Goal: Task Accomplishment & Management: Manage account settings

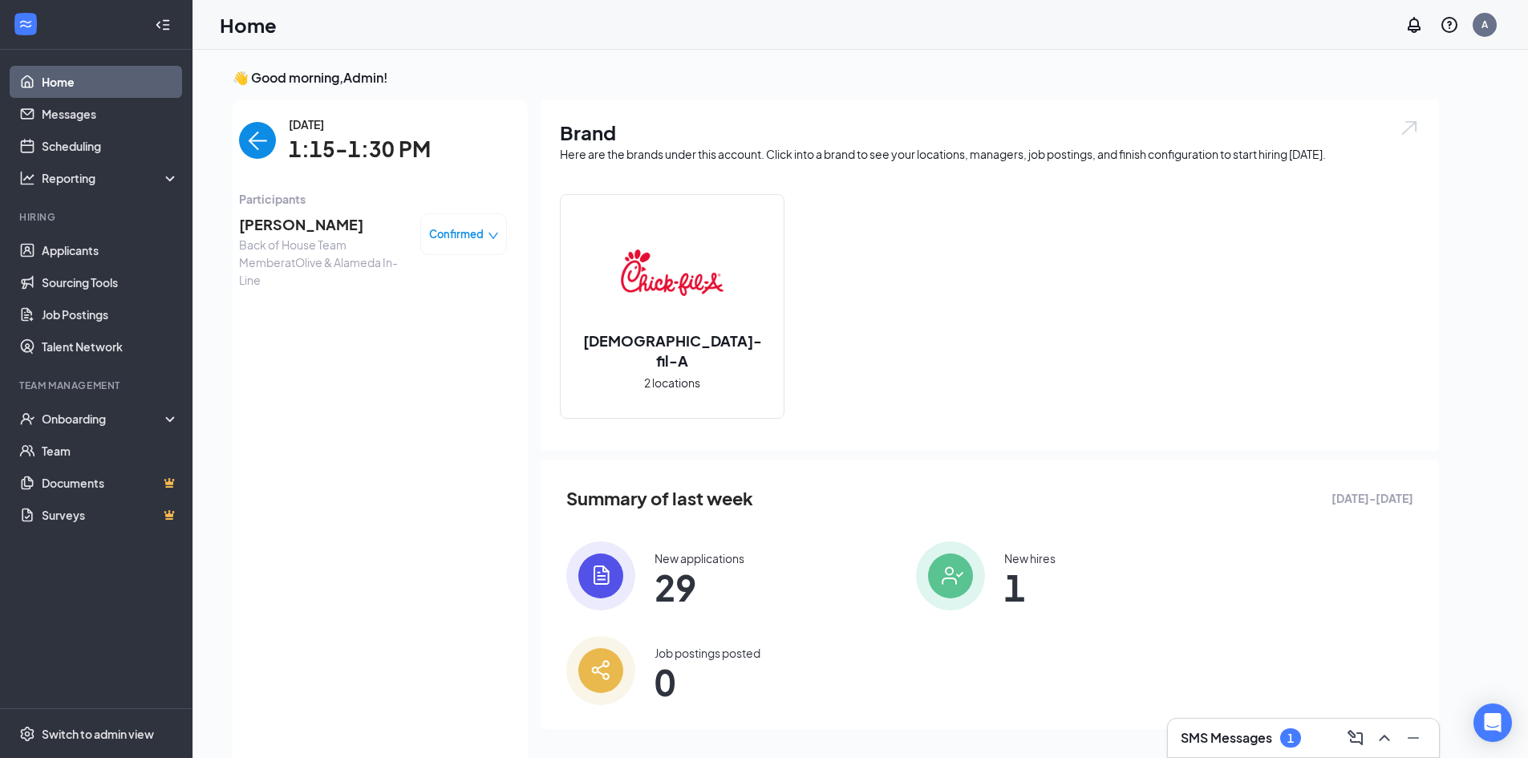
scroll to position [6, 0]
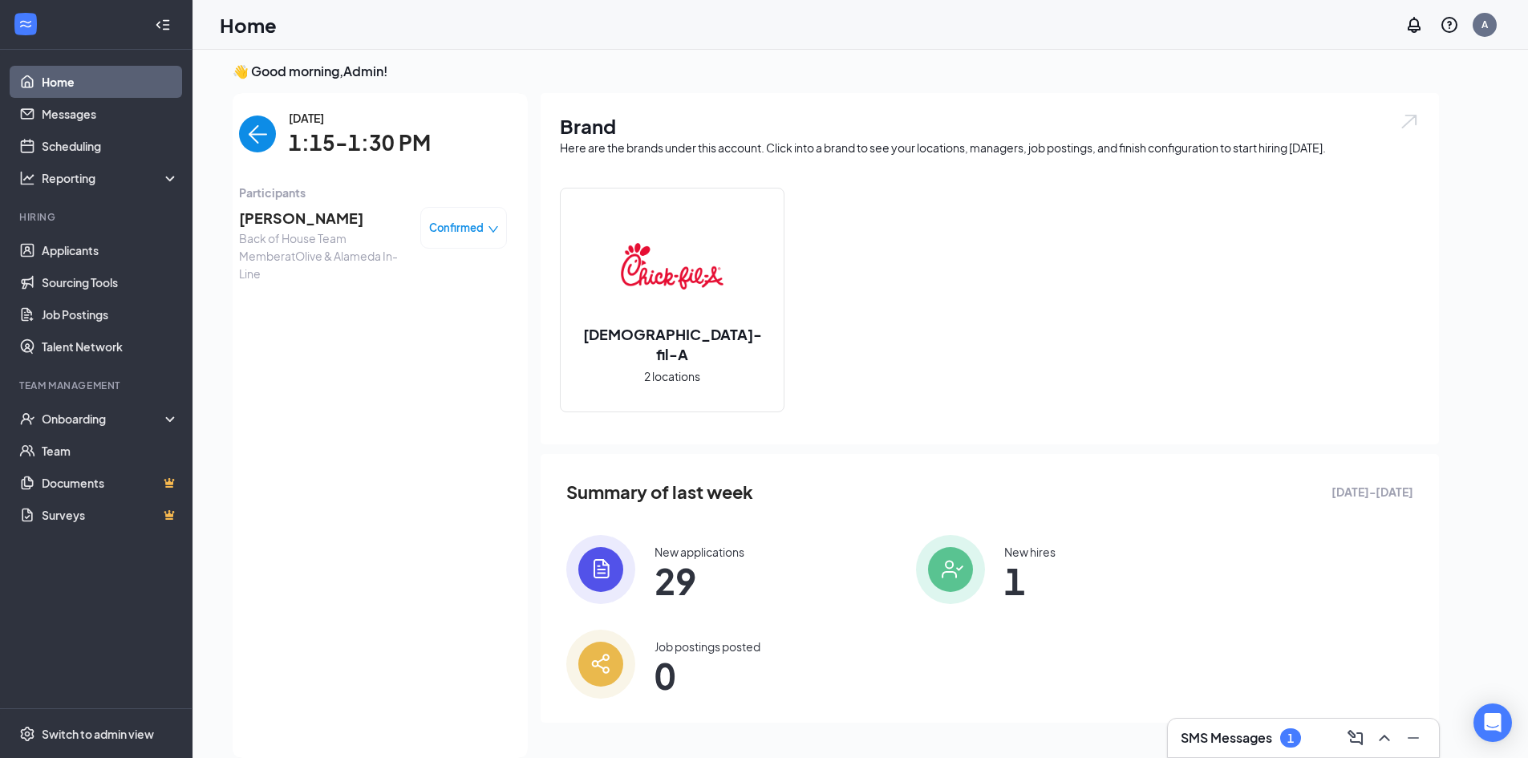
click at [79, 71] on link "Home" at bounding box center [110, 82] width 137 height 32
click at [83, 120] on link "Messages" at bounding box center [110, 114] width 137 height 32
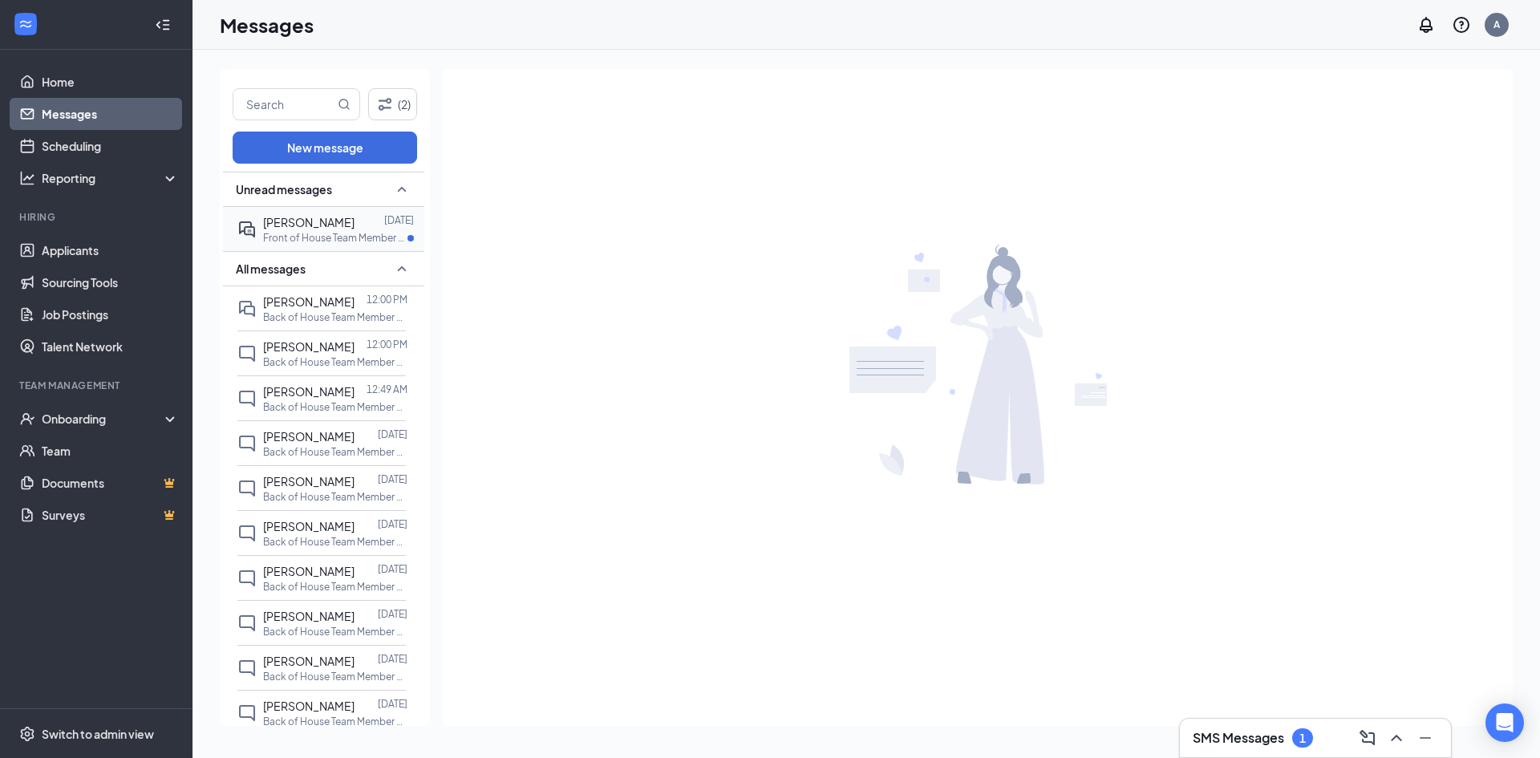
click at [306, 230] on div "[PERSON_NAME]" at bounding box center [308, 222] width 91 height 18
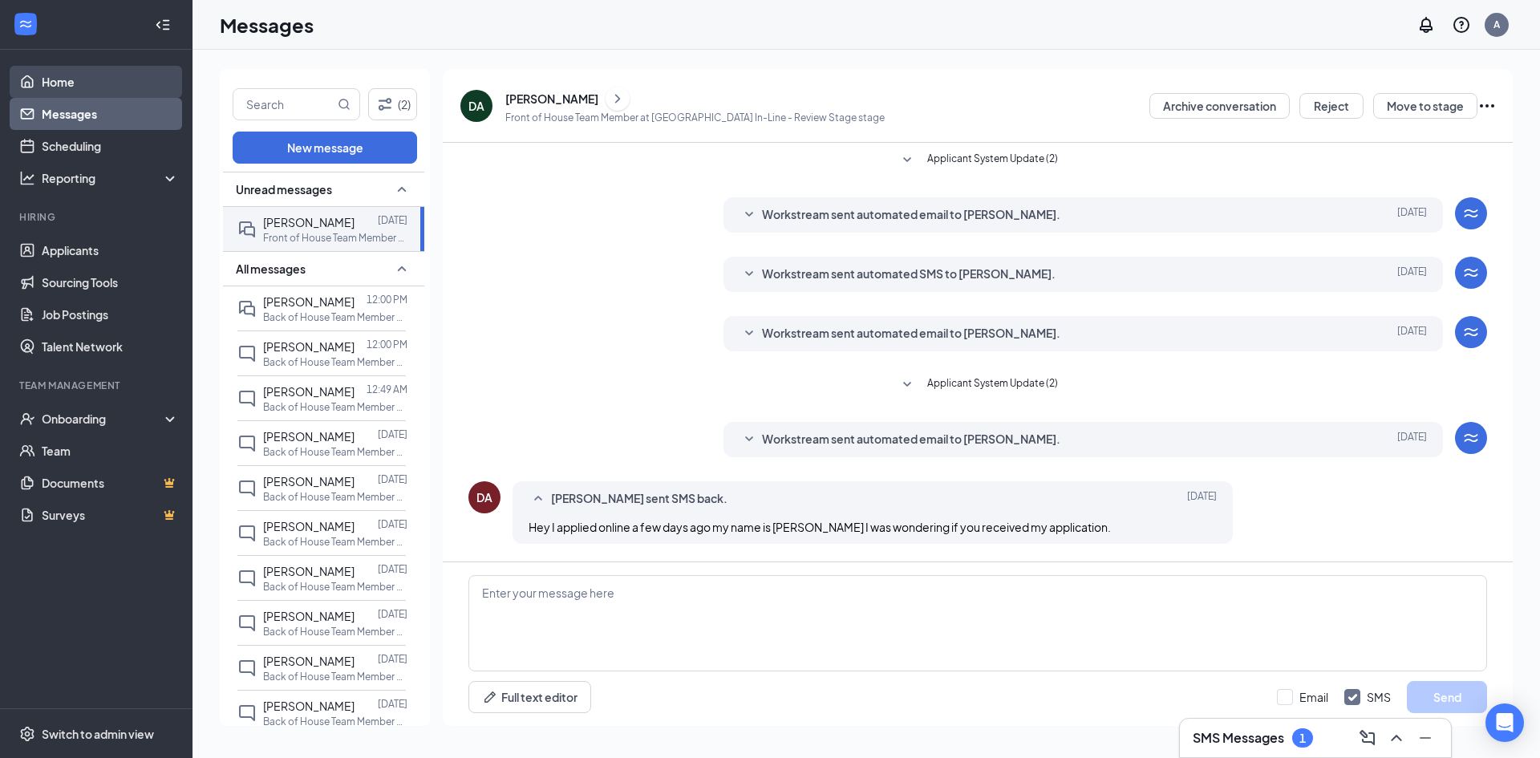
click at [70, 86] on link "Home" at bounding box center [110, 82] width 137 height 32
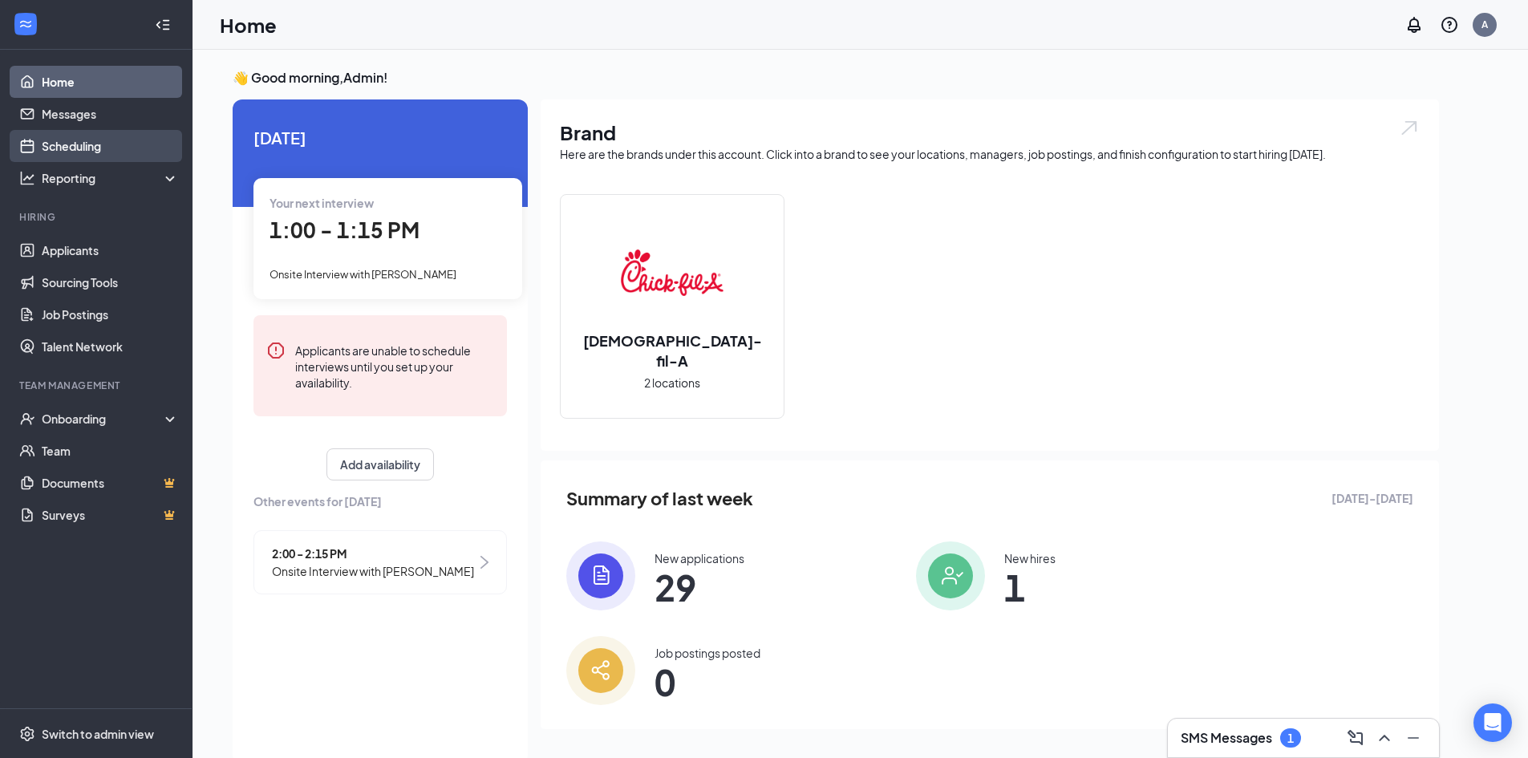
click at [81, 159] on link "Scheduling" at bounding box center [110, 146] width 137 height 32
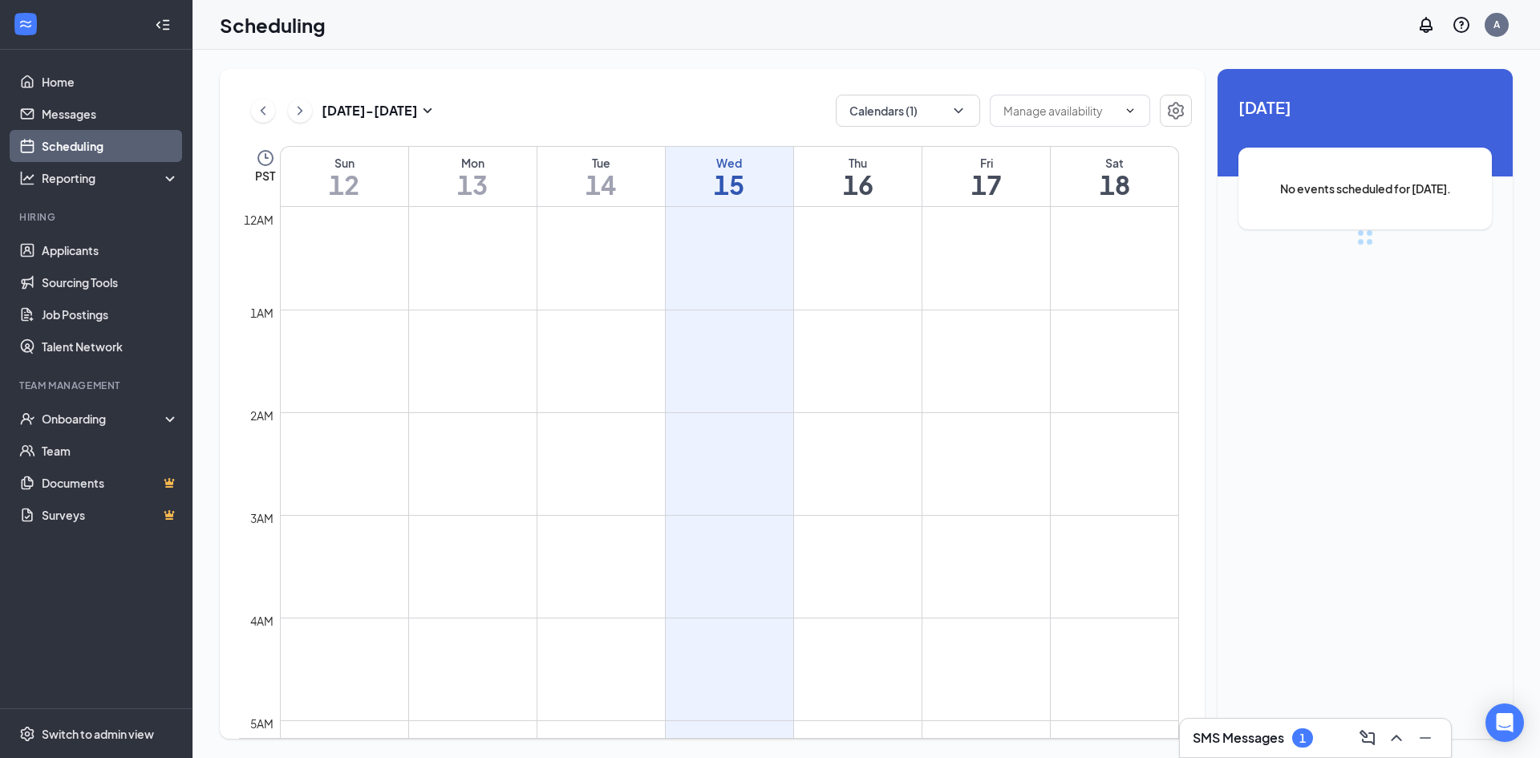
scroll to position [789, 0]
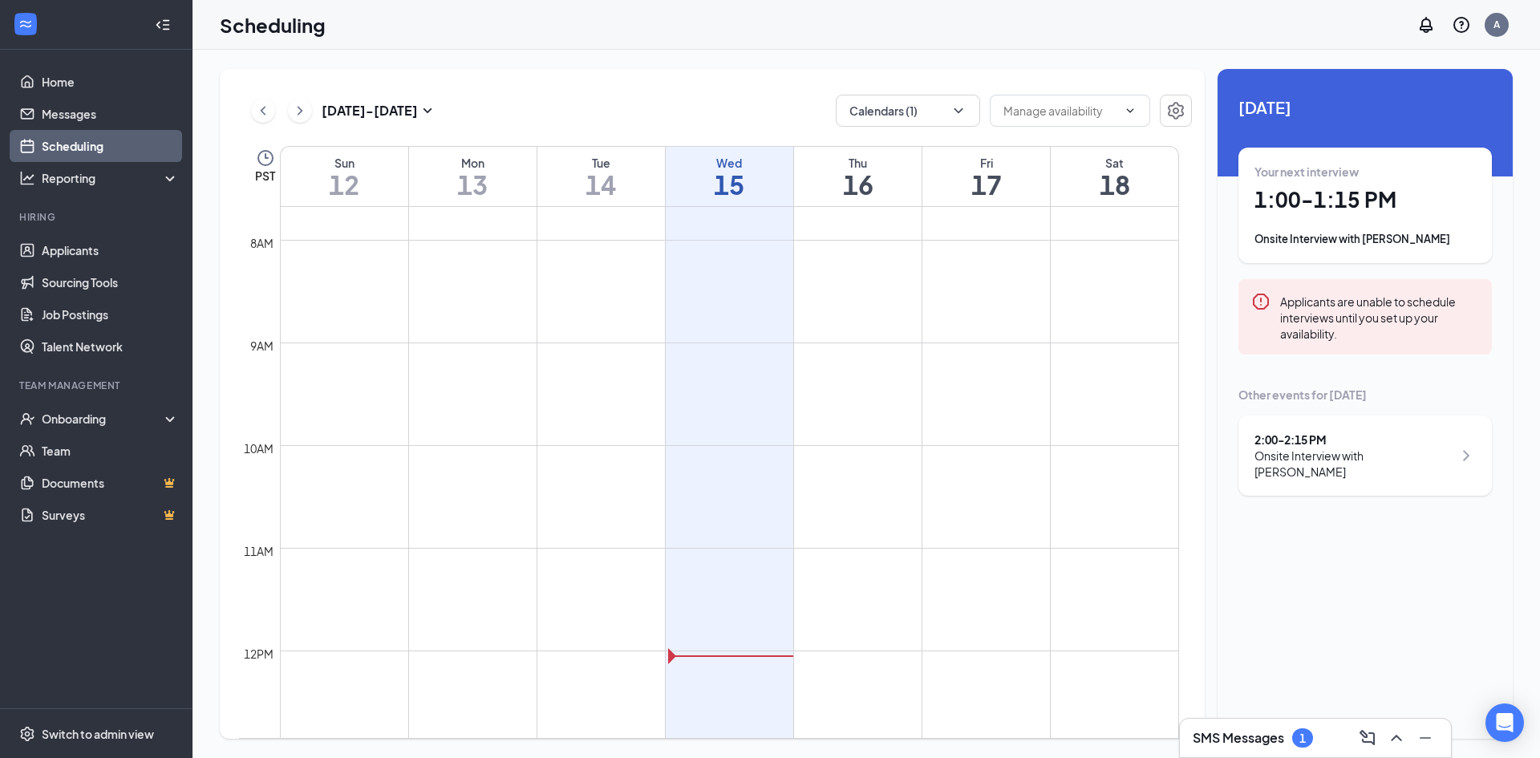
click at [1261, 731] on h3 "SMS Messages" at bounding box center [1238, 738] width 91 height 18
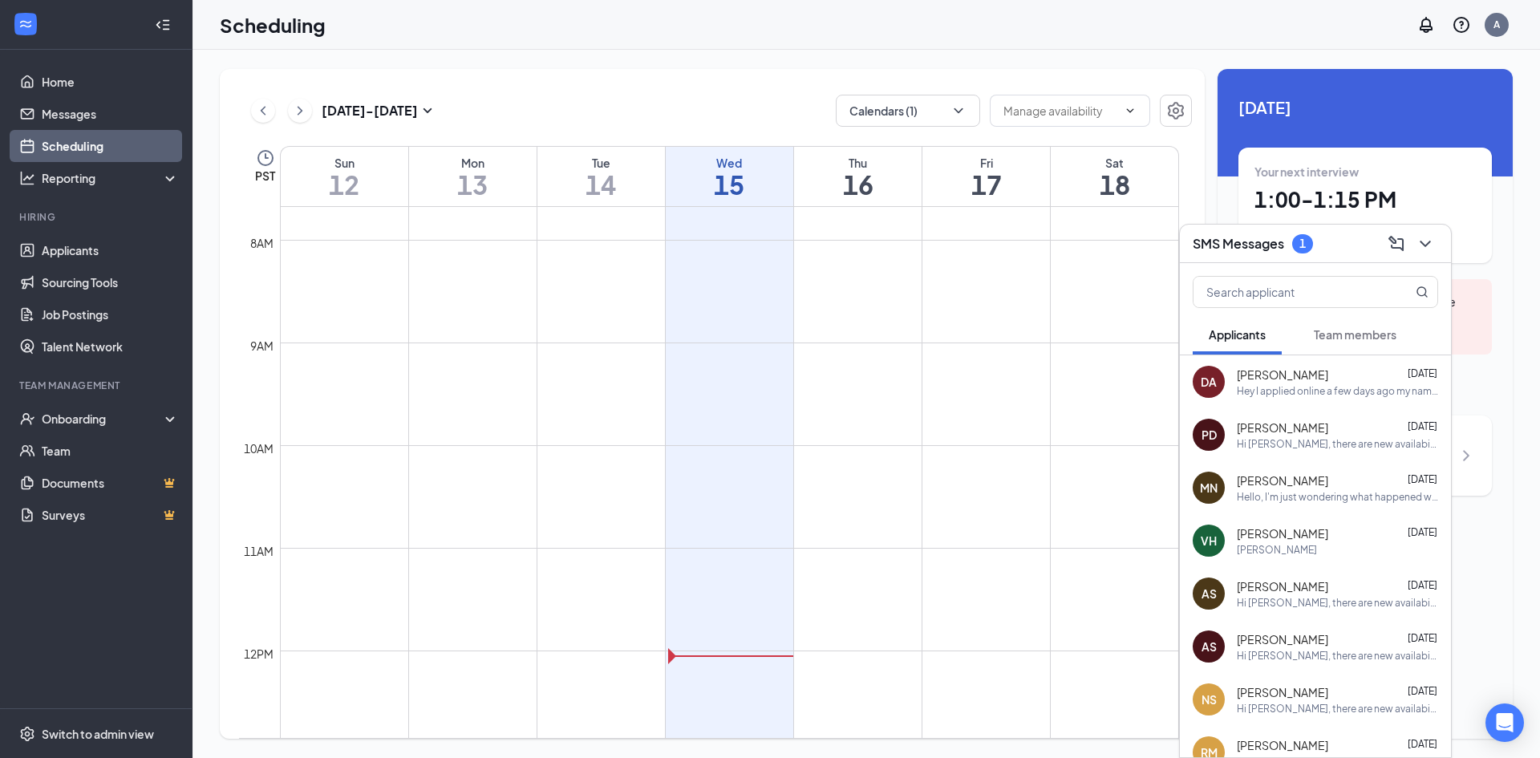
drag, startPoint x: 1348, startPoint y: 330, endPoint x: 1342, endPoint y: 324, distance: 9.1
click at [1344, 327] on span "Team members" at bounding box center [1355, 334] width 83 height 14
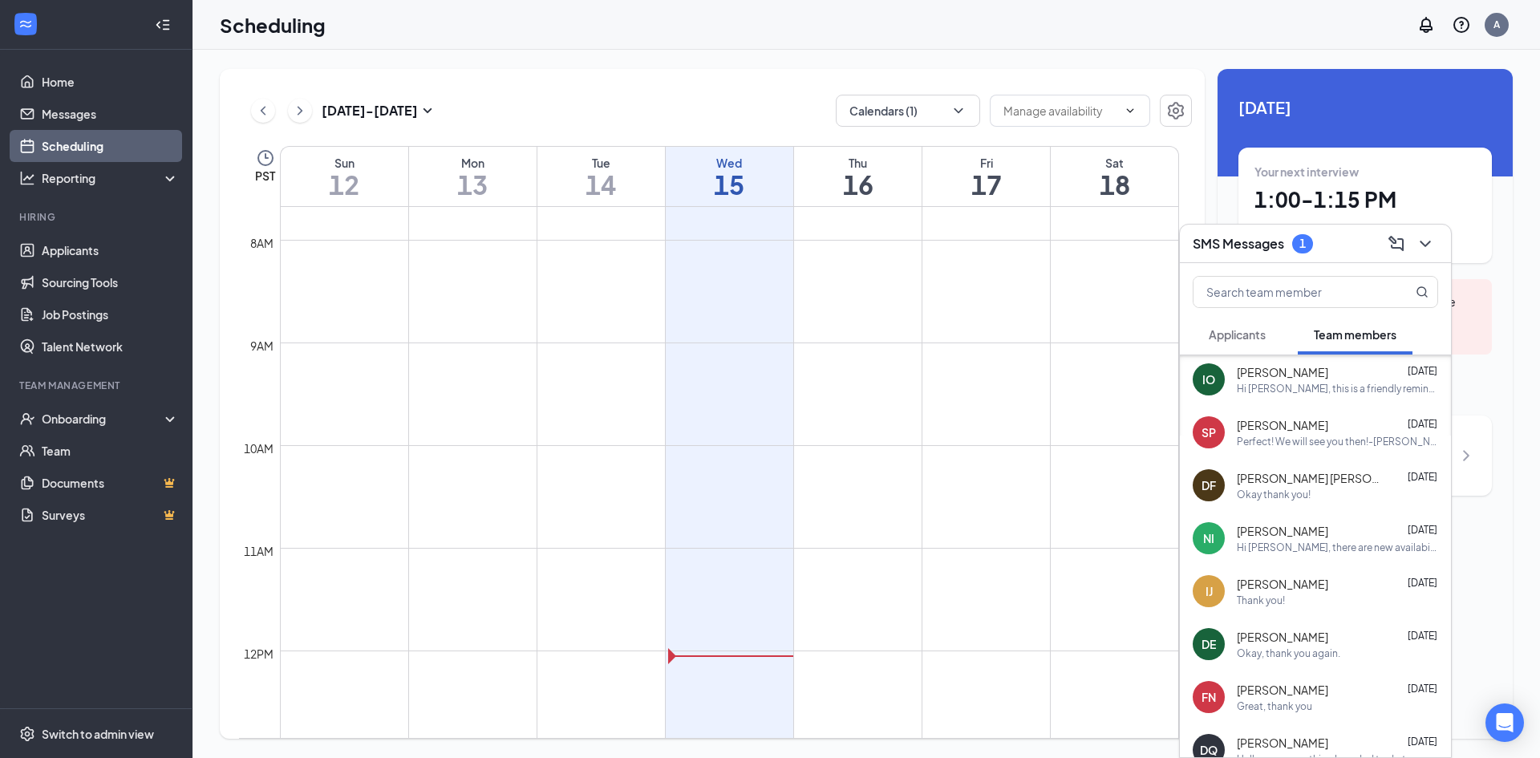
scroll to position [0, 0]
click at [1258, 326] on div "Applicants" at bounding box center [1237, 334] width 57 height 16
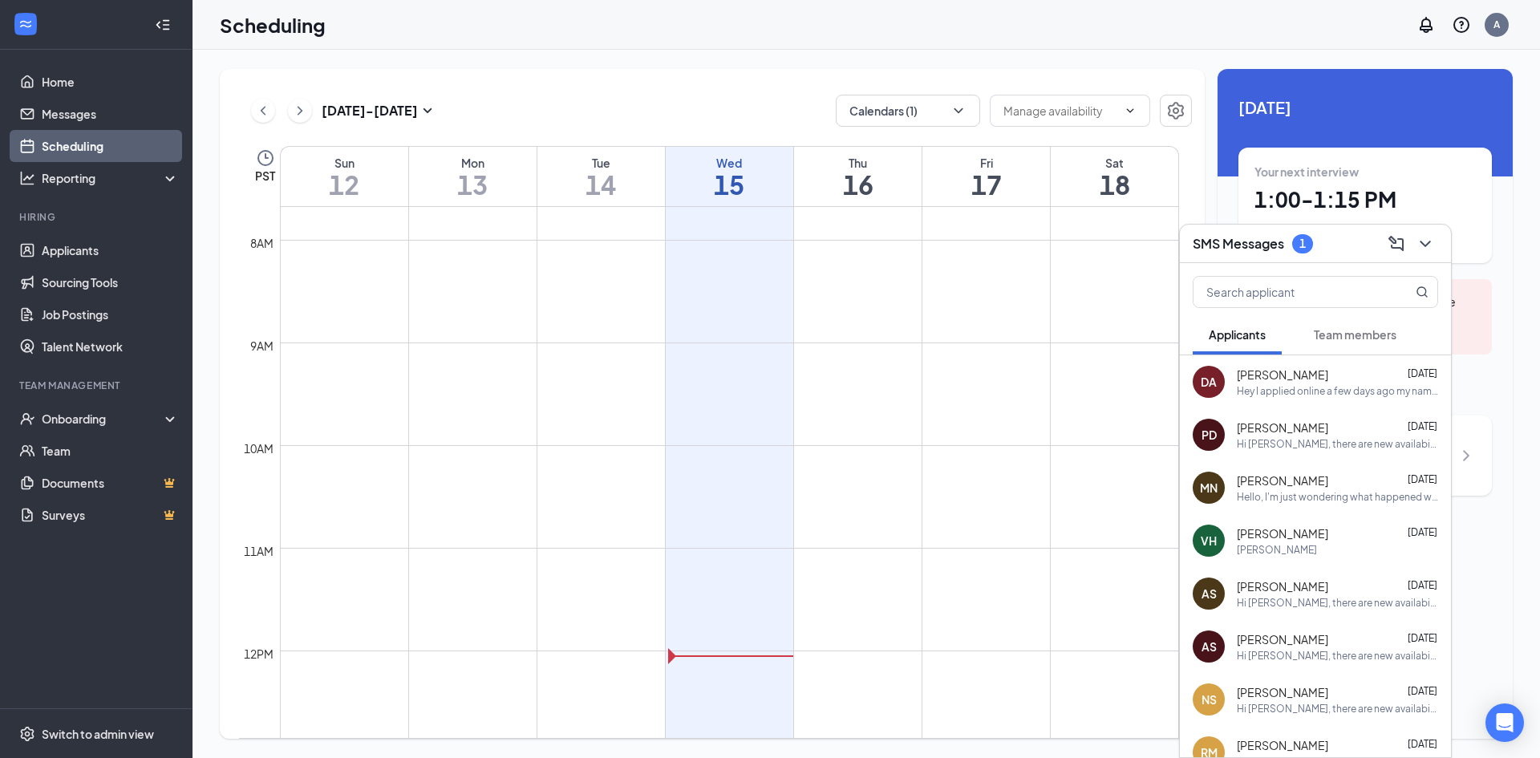
click at [1364, 337] on span "Team members" at bounding box center [1355, 334] width 83 height 14
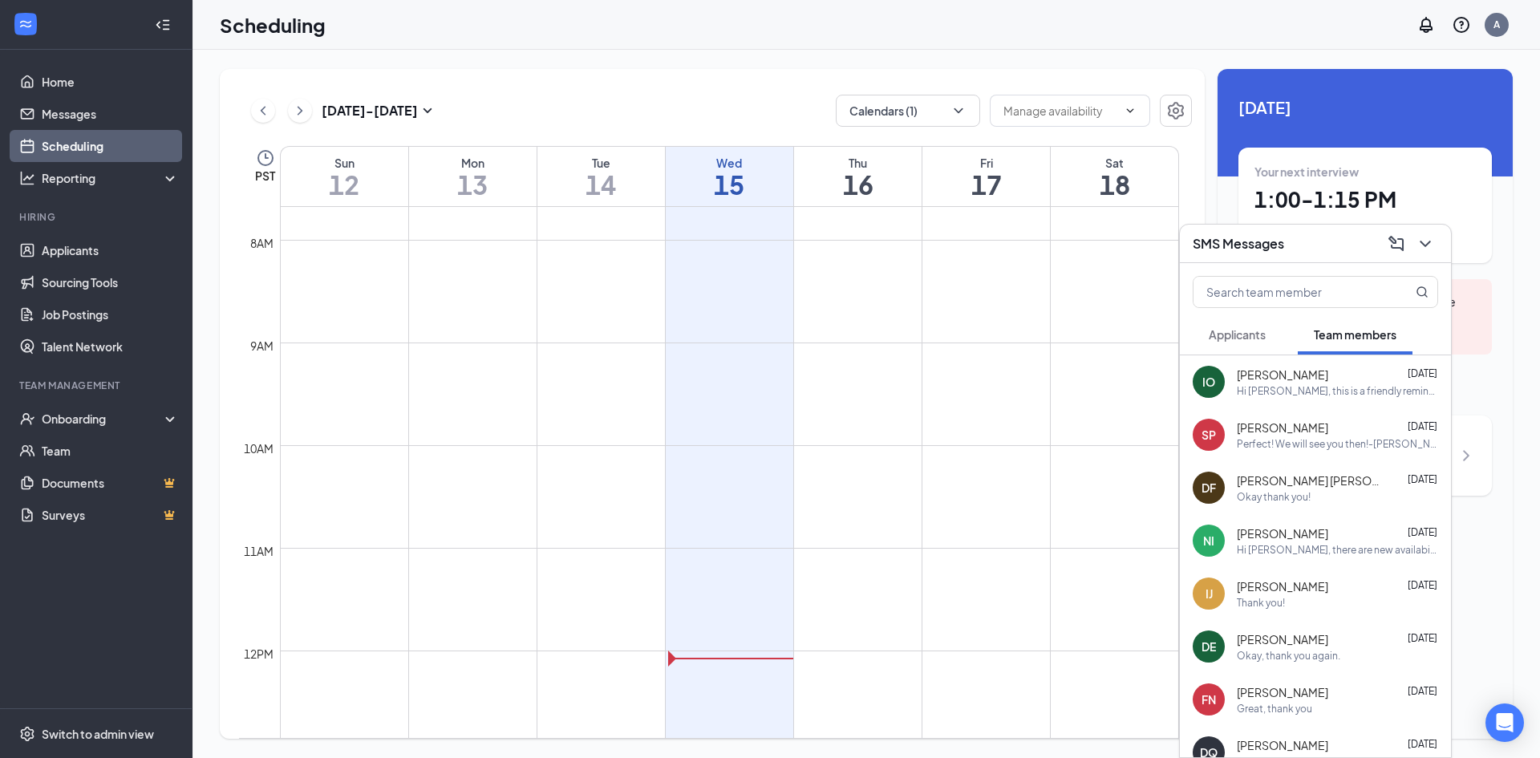
click at [1246, 325] on button "Applicants" at bounding box center [1237, 334] width 89 height 40
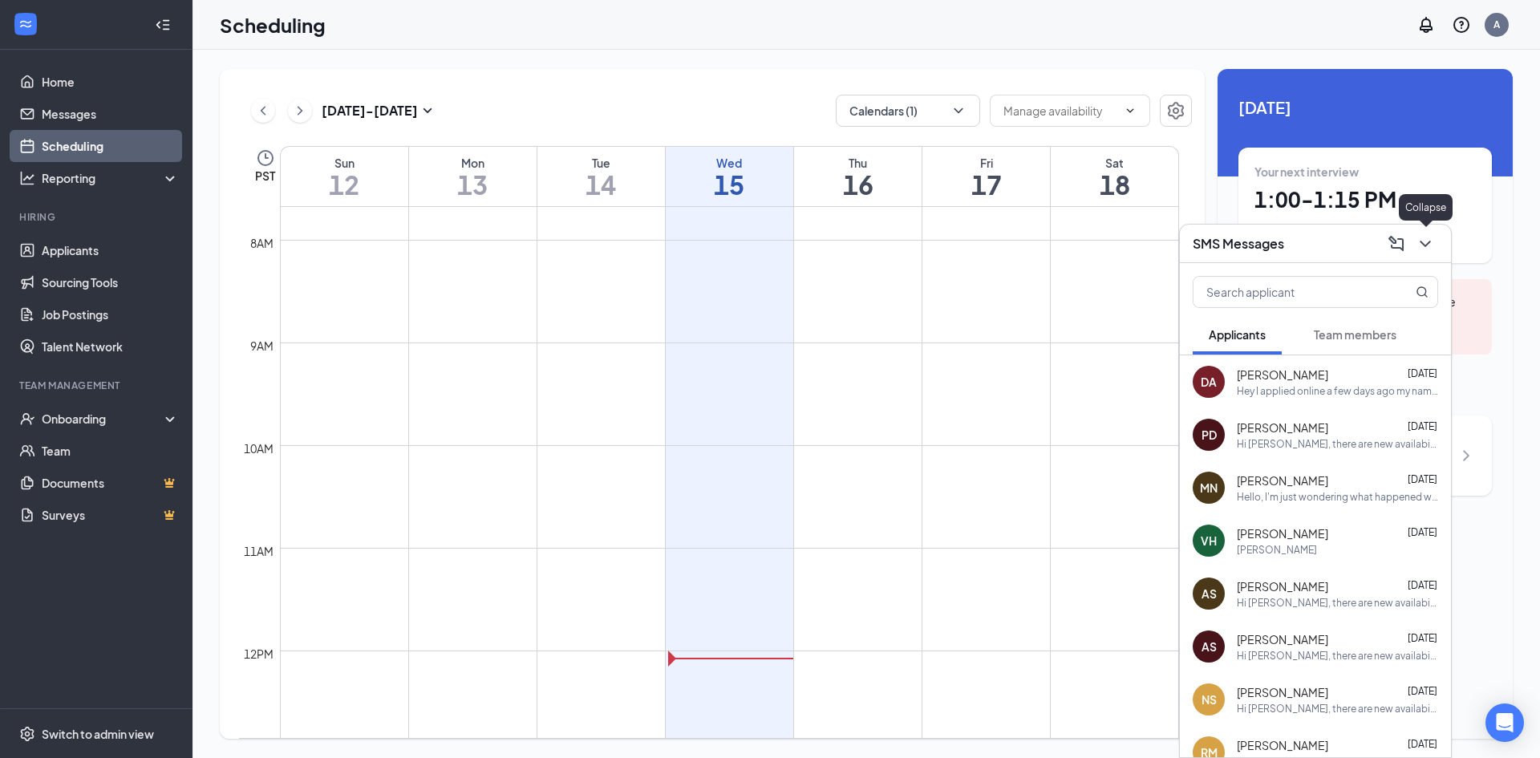
click at [1425, 251] on icon "ChevronDown" at bounding box center [1425, 243] width 19 height 19
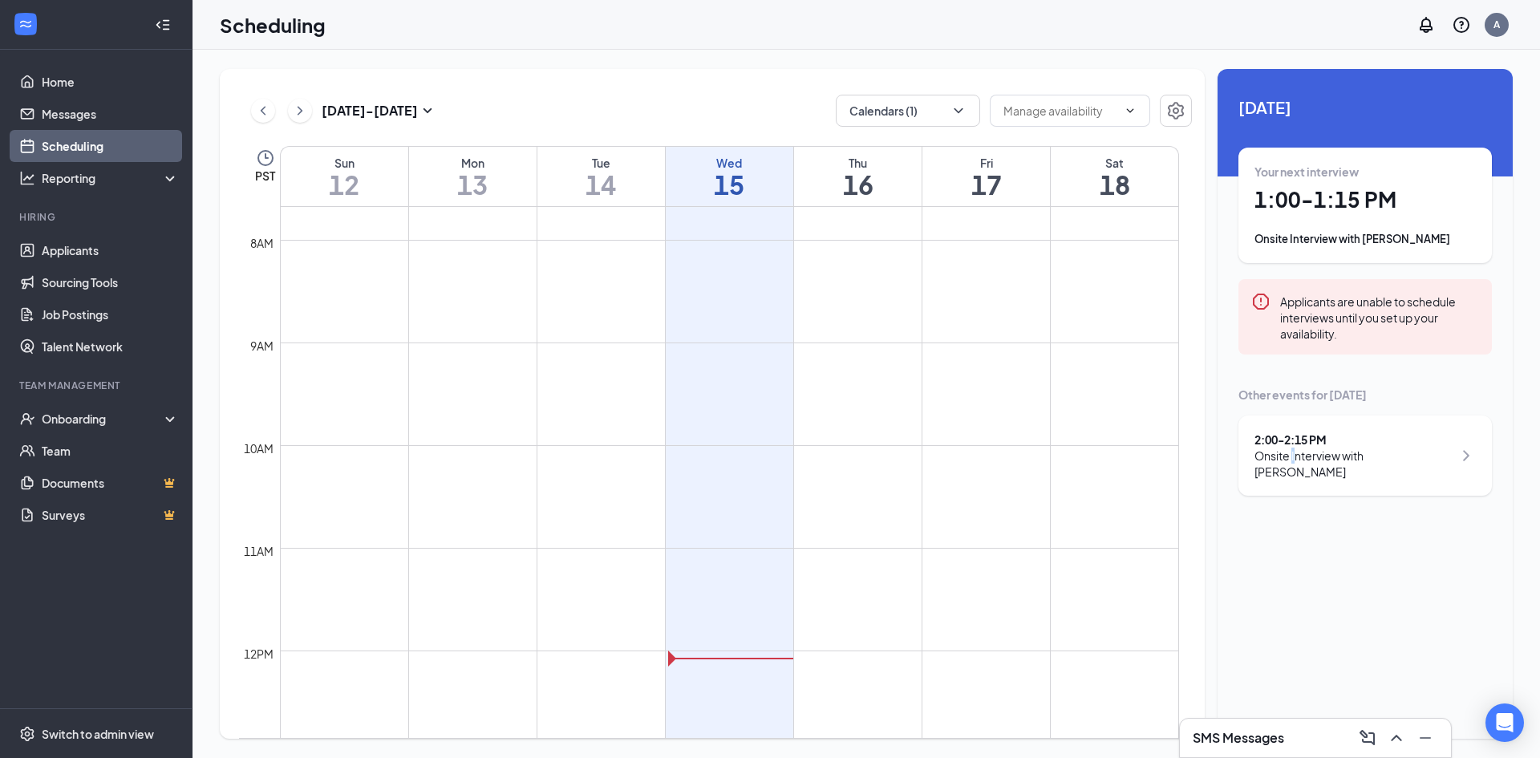
click at [1294, 456] on div "Onsite Interview with [PERSON_NAME]" at bounding box center [1354, 464] width 198 height 32
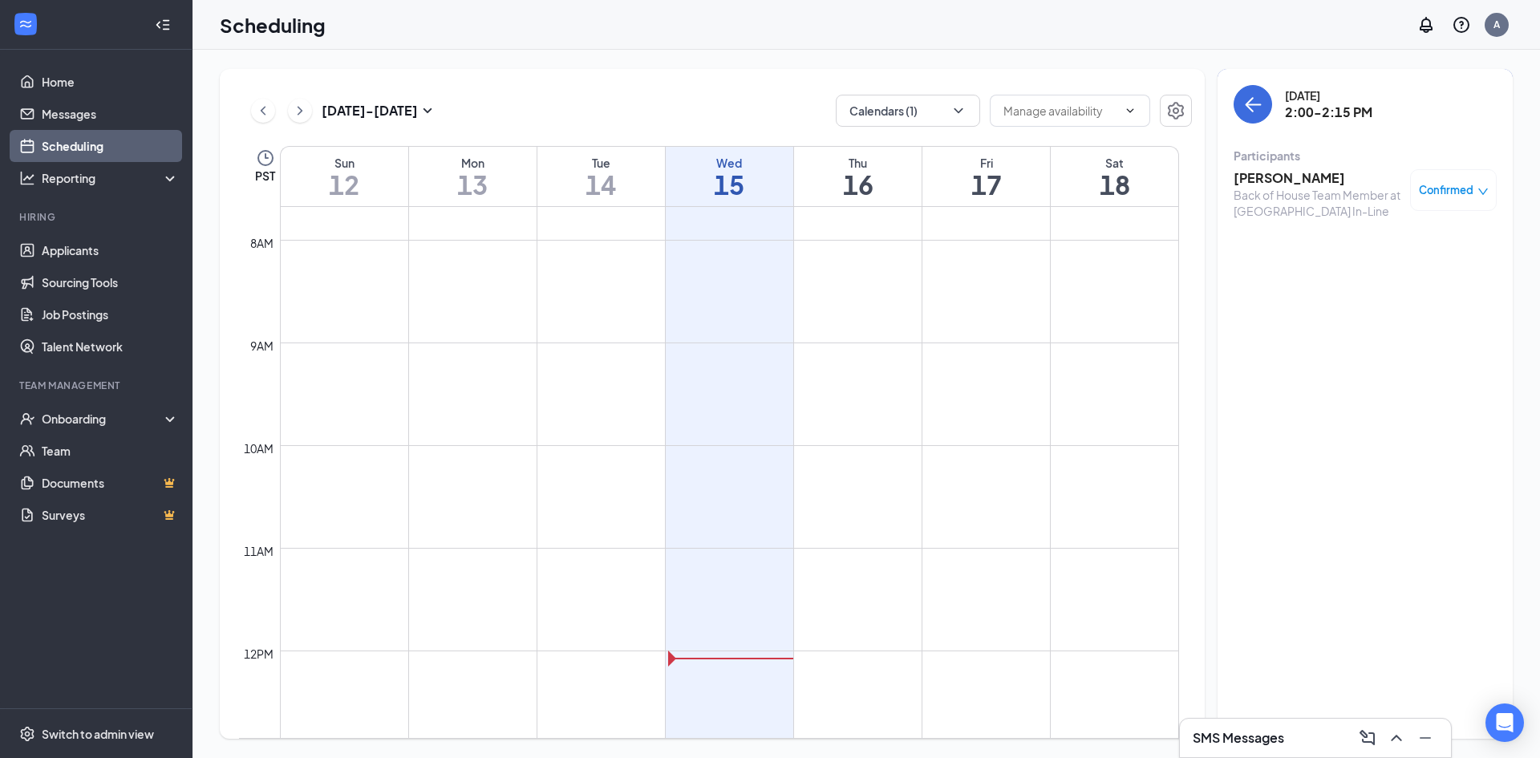
click at [1306, 201] on div "Back of House Team Member at [GEOGRAPHIC_DATA] In-Line" at bounding box center [1318, 203] width 168 height 32
click at [1265, 174] on h3 "[PERSON_NAME]" at bounding box center [1318, 178] width 168 height 18
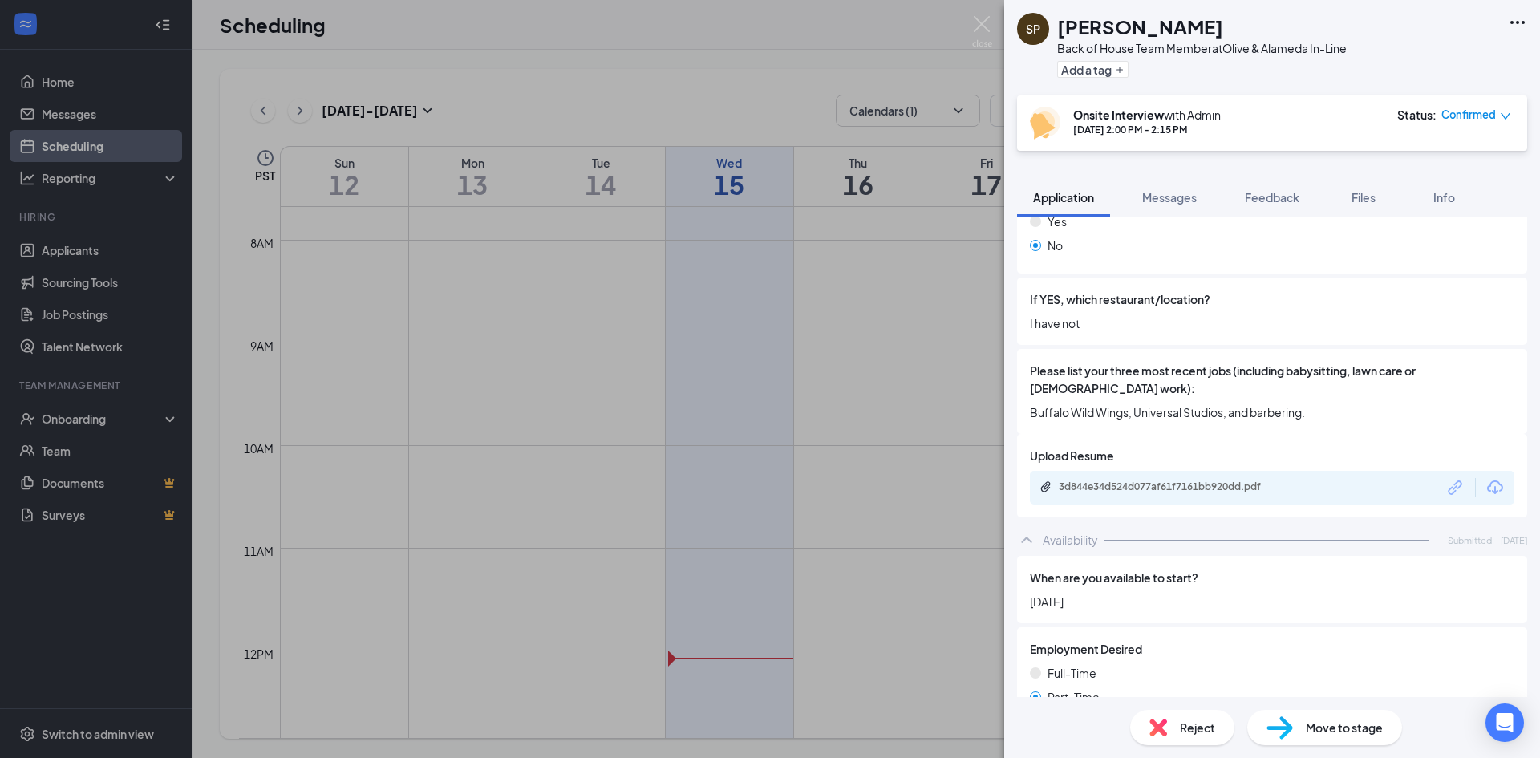
scroll to position [575, 0]
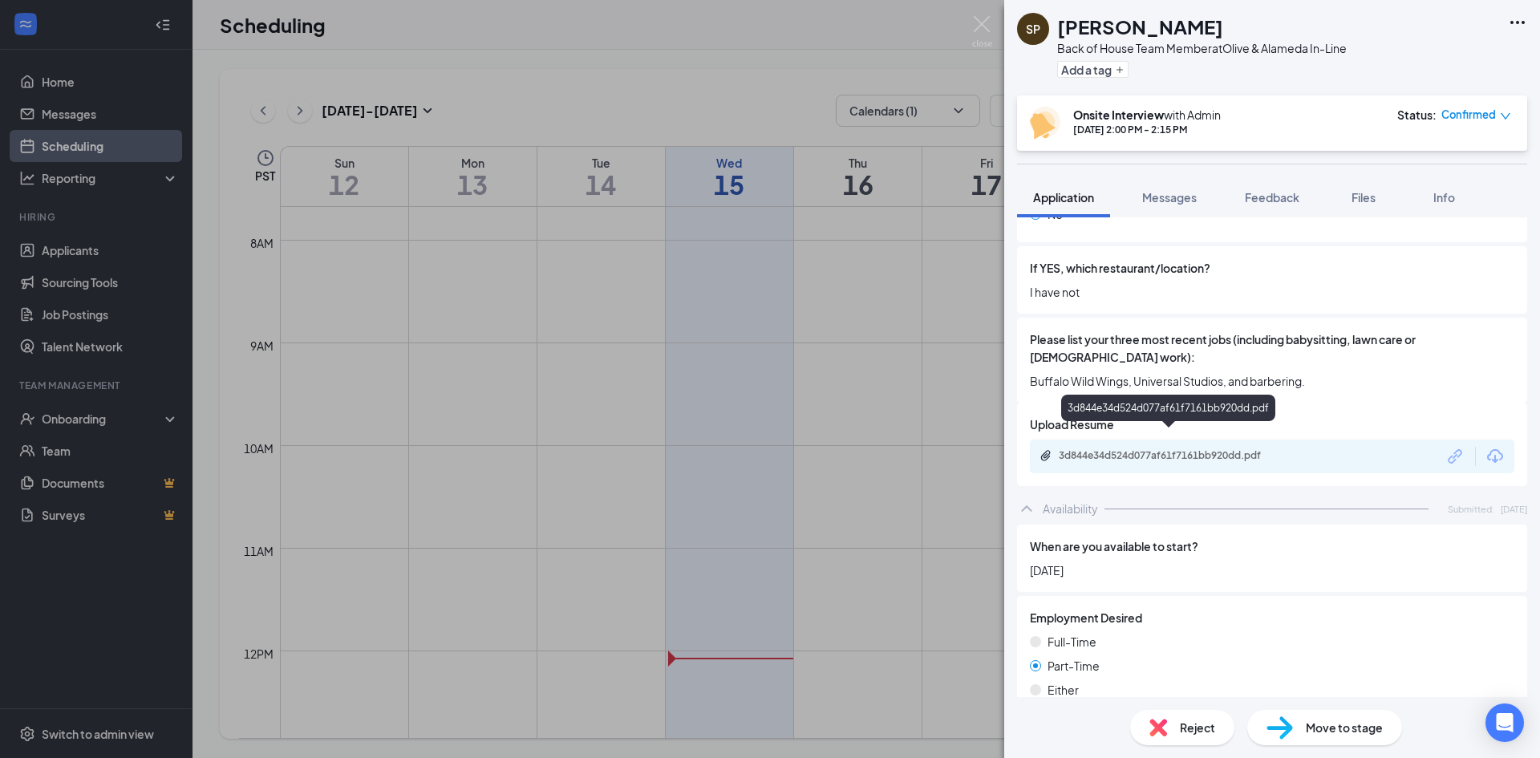
click at [1154, 449] on div "3d844e34d524d077af61f7161bb920dd.pdf" at bounding box center [1170, 456] width 260 height 15
click at [983, 26] on img at bounding box center [982, 31] width 20 height 31
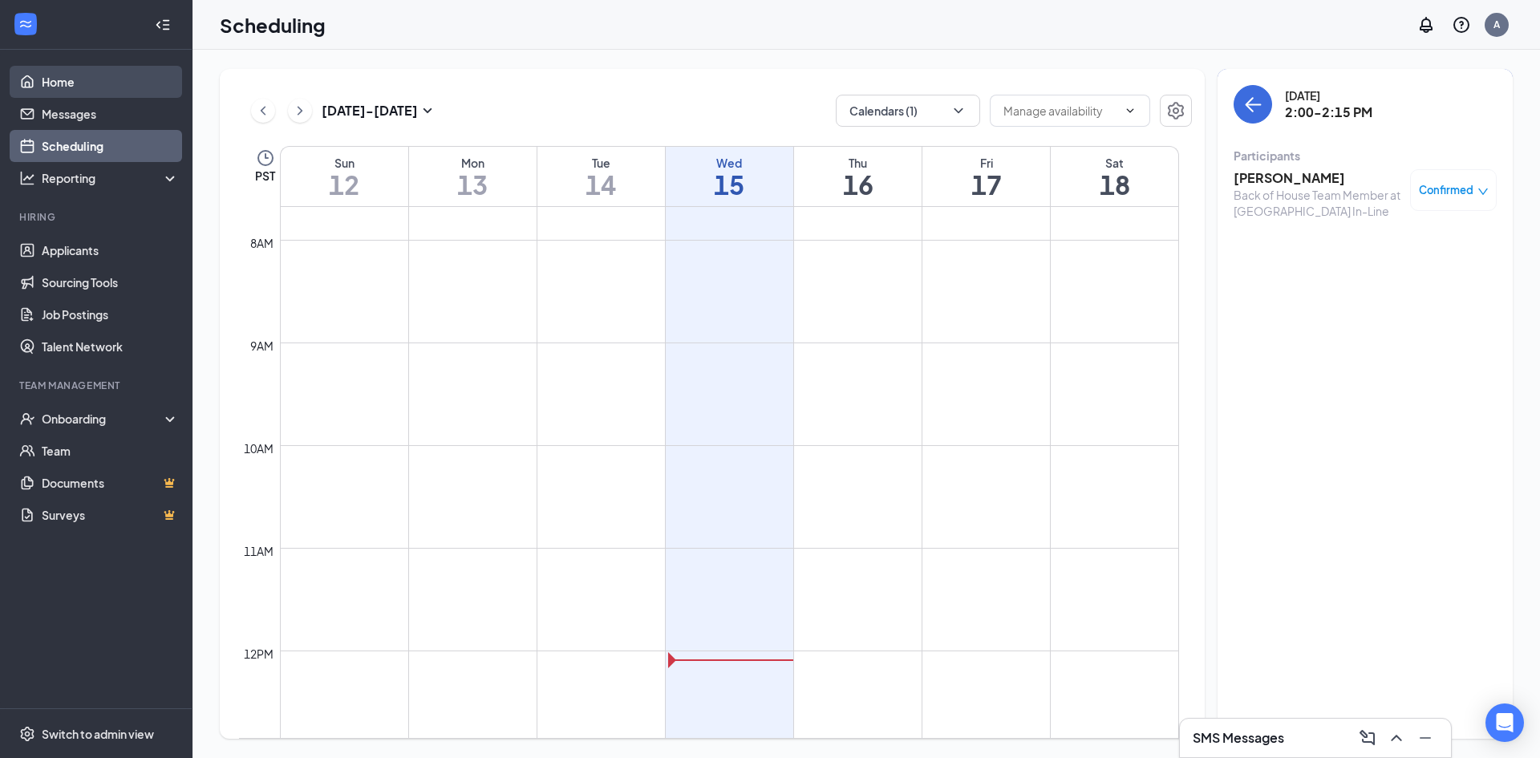
click at [66, 84] on link "Home" at bounding box center [110, 82] width 137 height 32
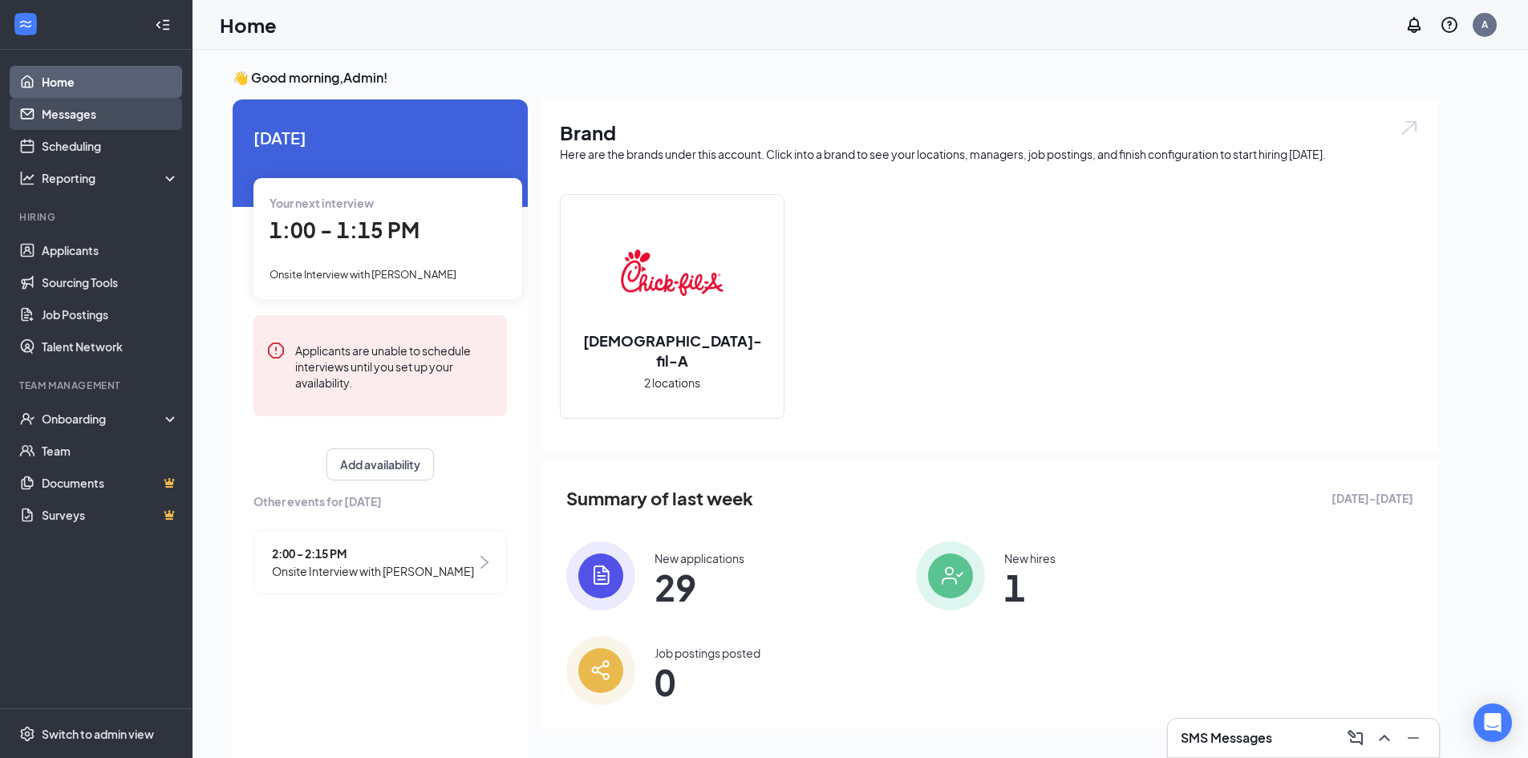
click at [84, 123] on link "Messages" at bounding box center [110, 114] width 137 height 32
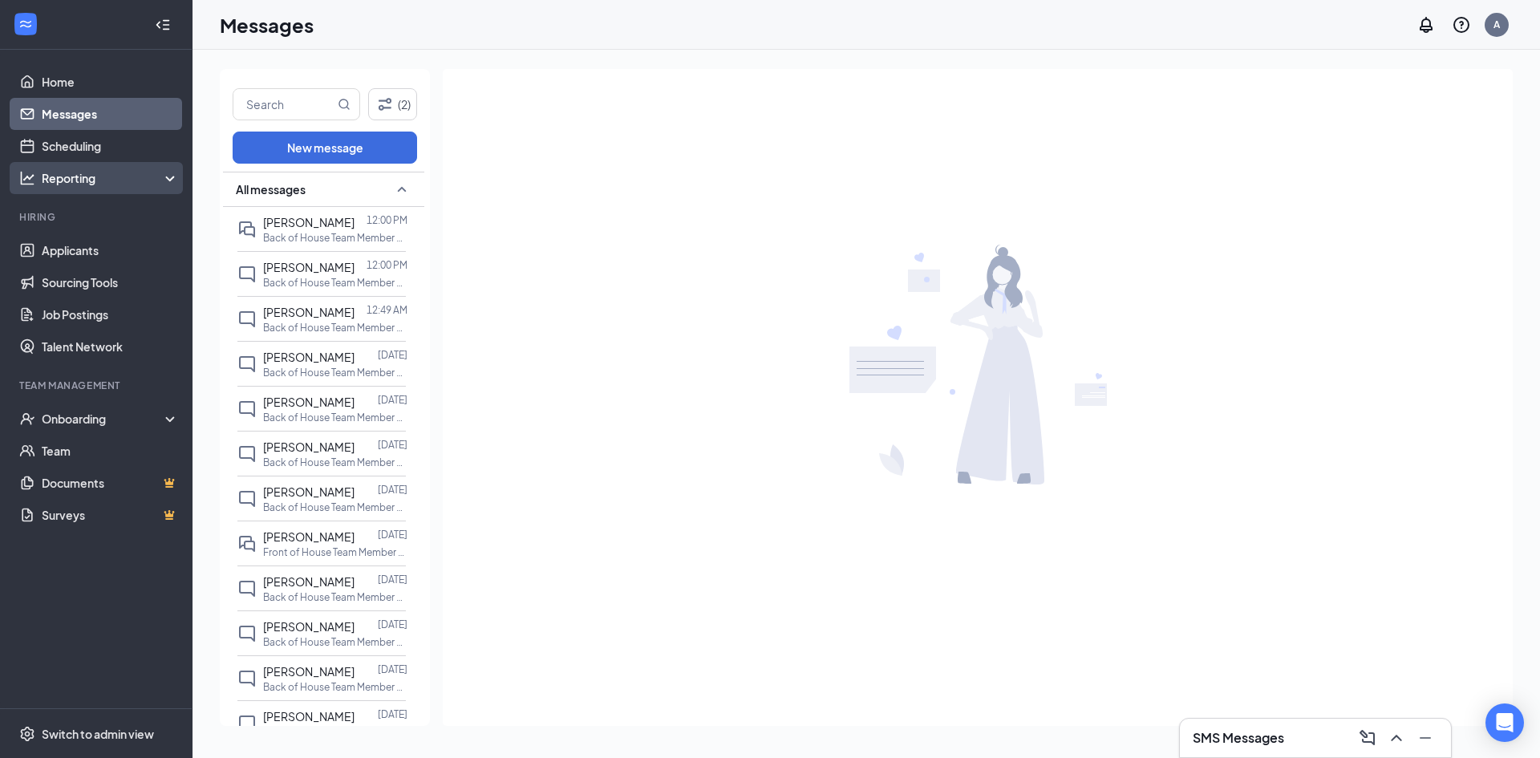
click at [106, 164] on div "Reporting" at bounding box center [96, 178] width 193 height 32
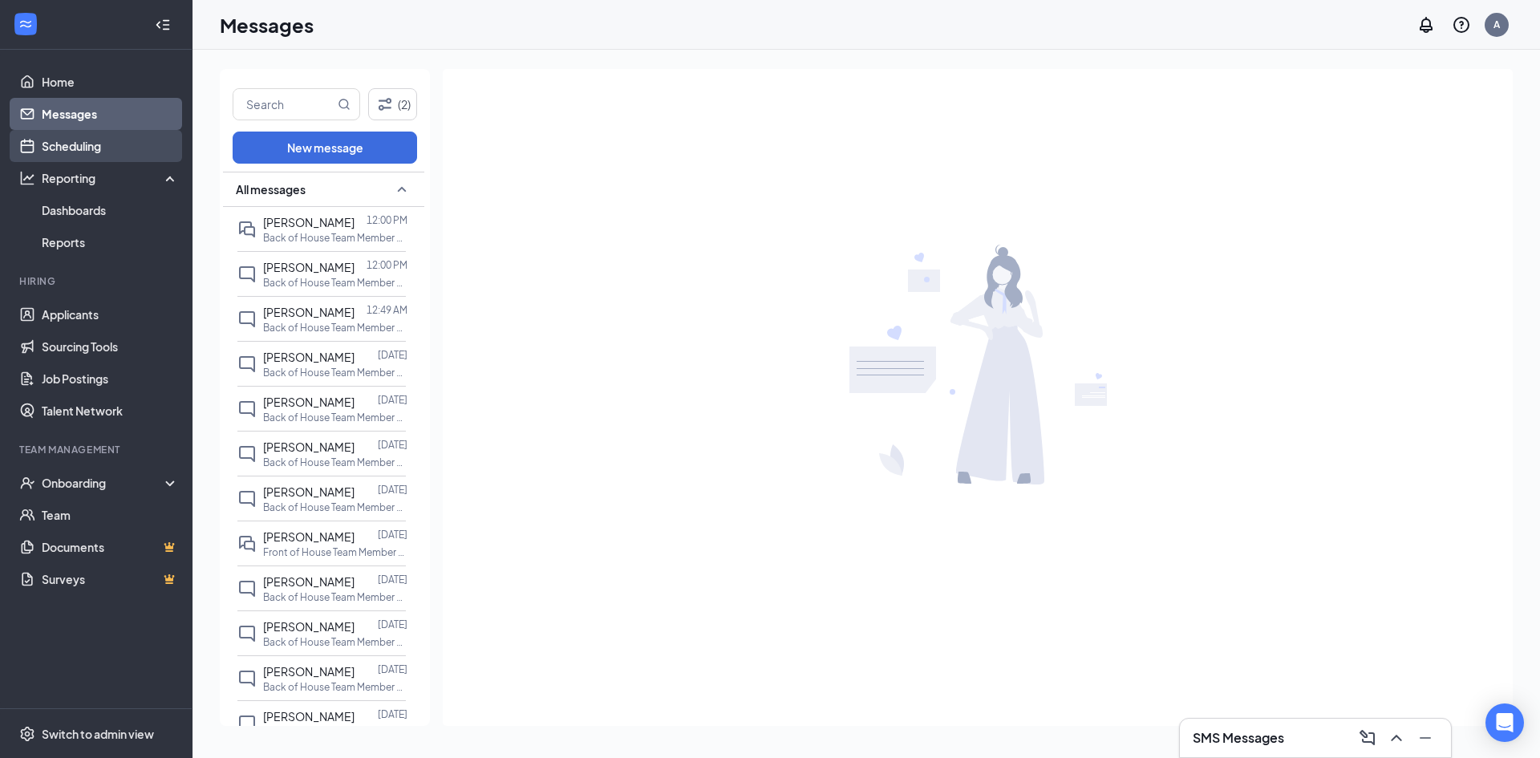
click at [97, 143] on link "Scheduling" at bounding box center [110, 146] width 137 height 32
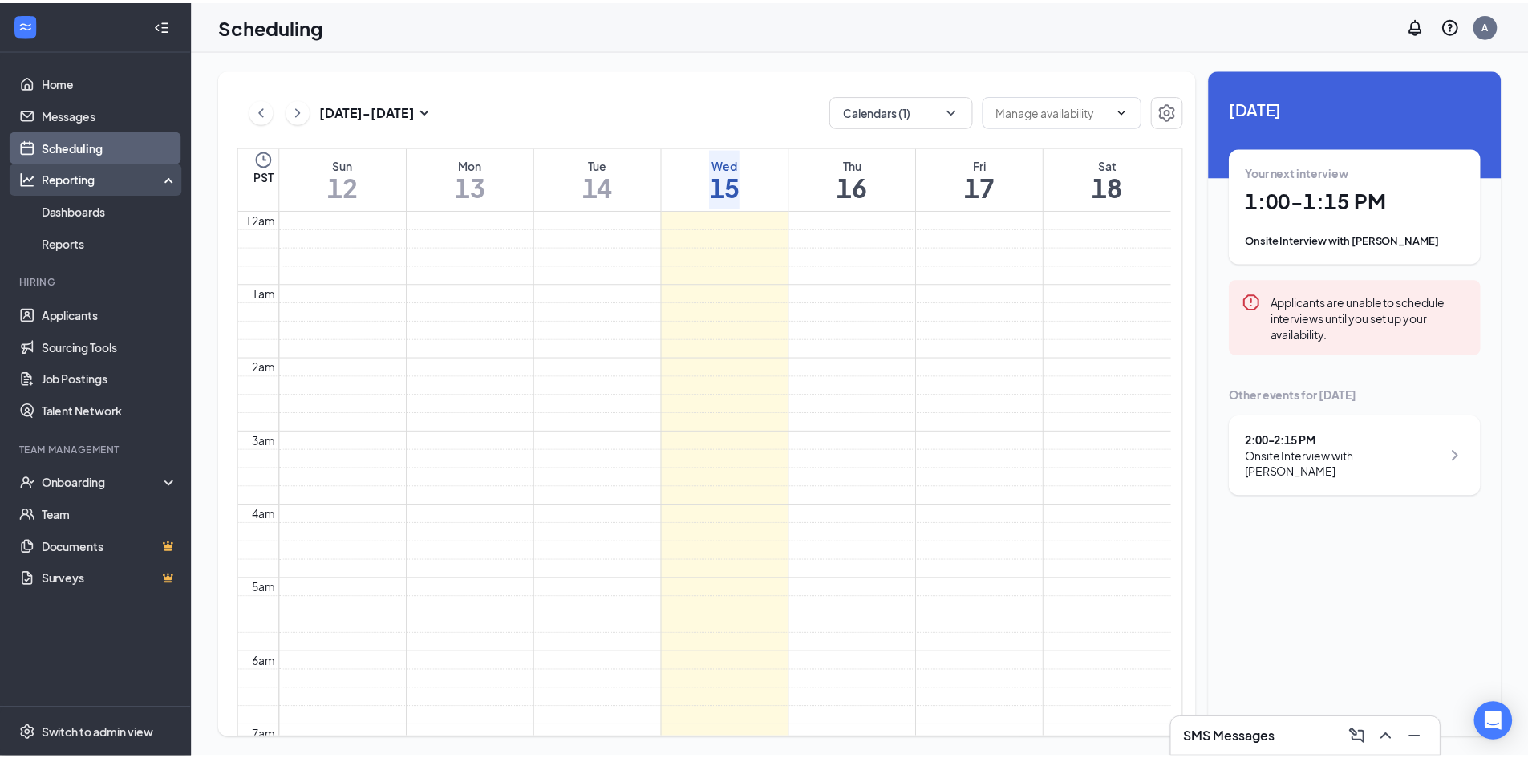
scroll to position [789, 0]
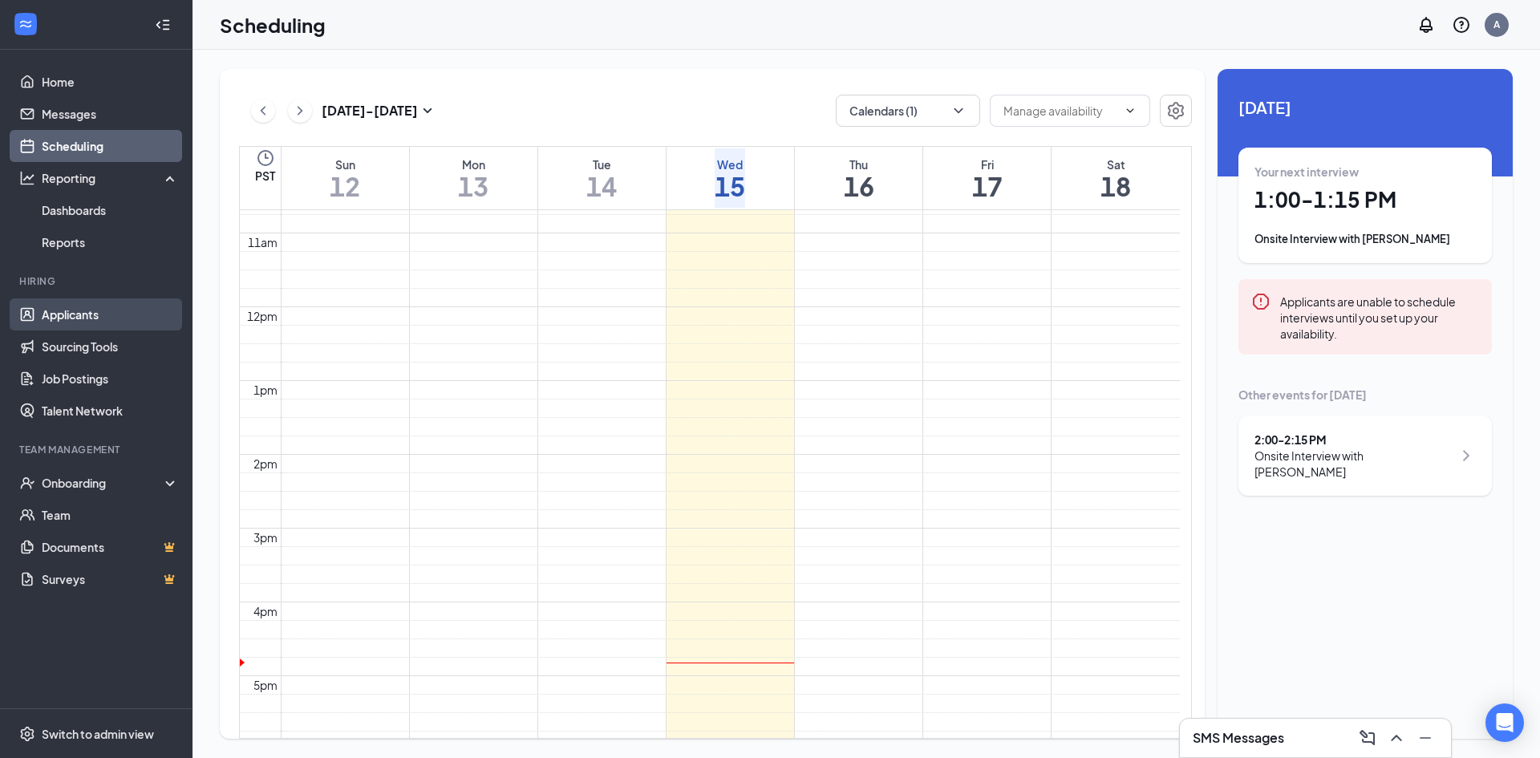
click at [74, 317] on link "Applicants" at bounding box center [110, 314] width 137 height 32
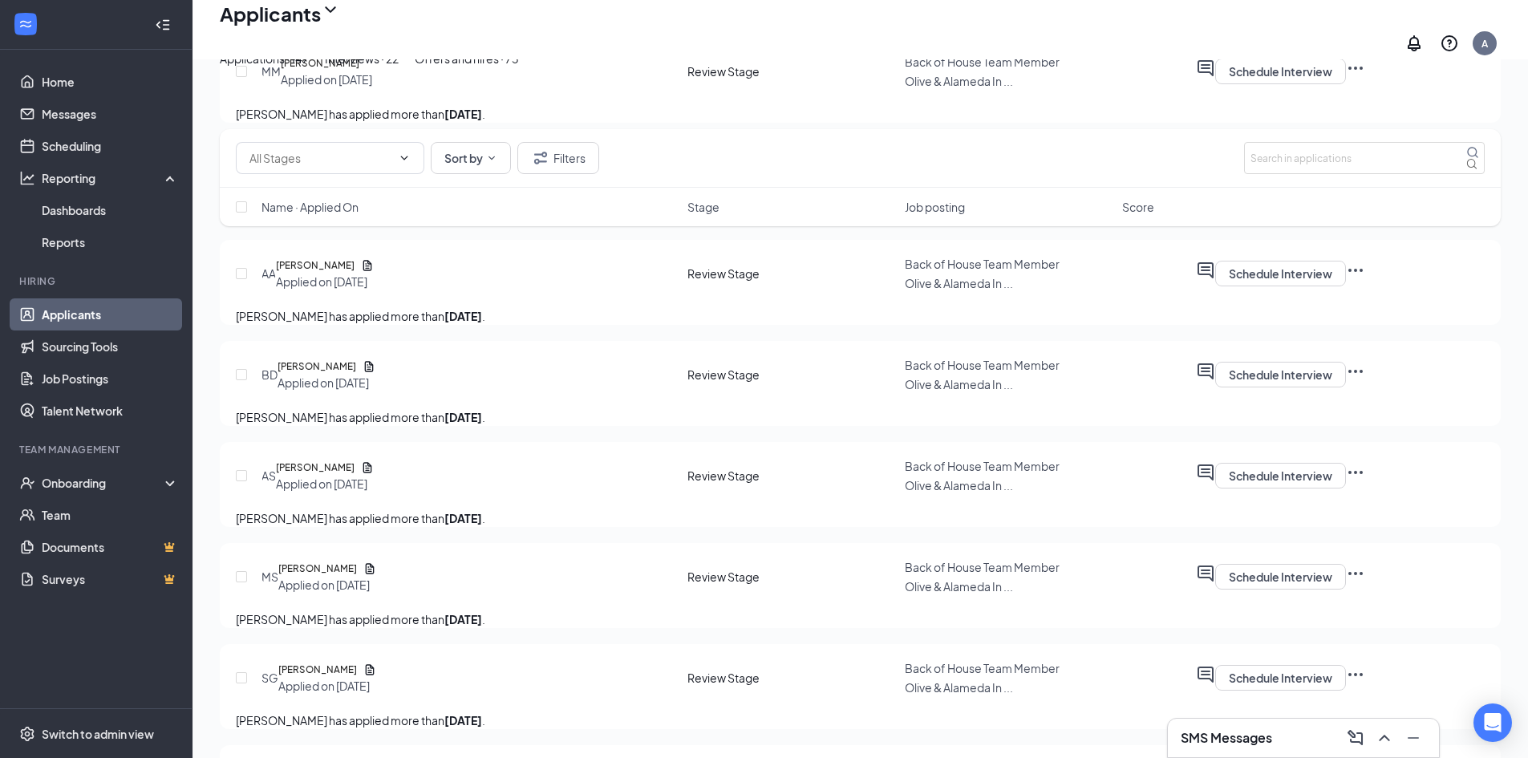
scroll to position [2005, 0]
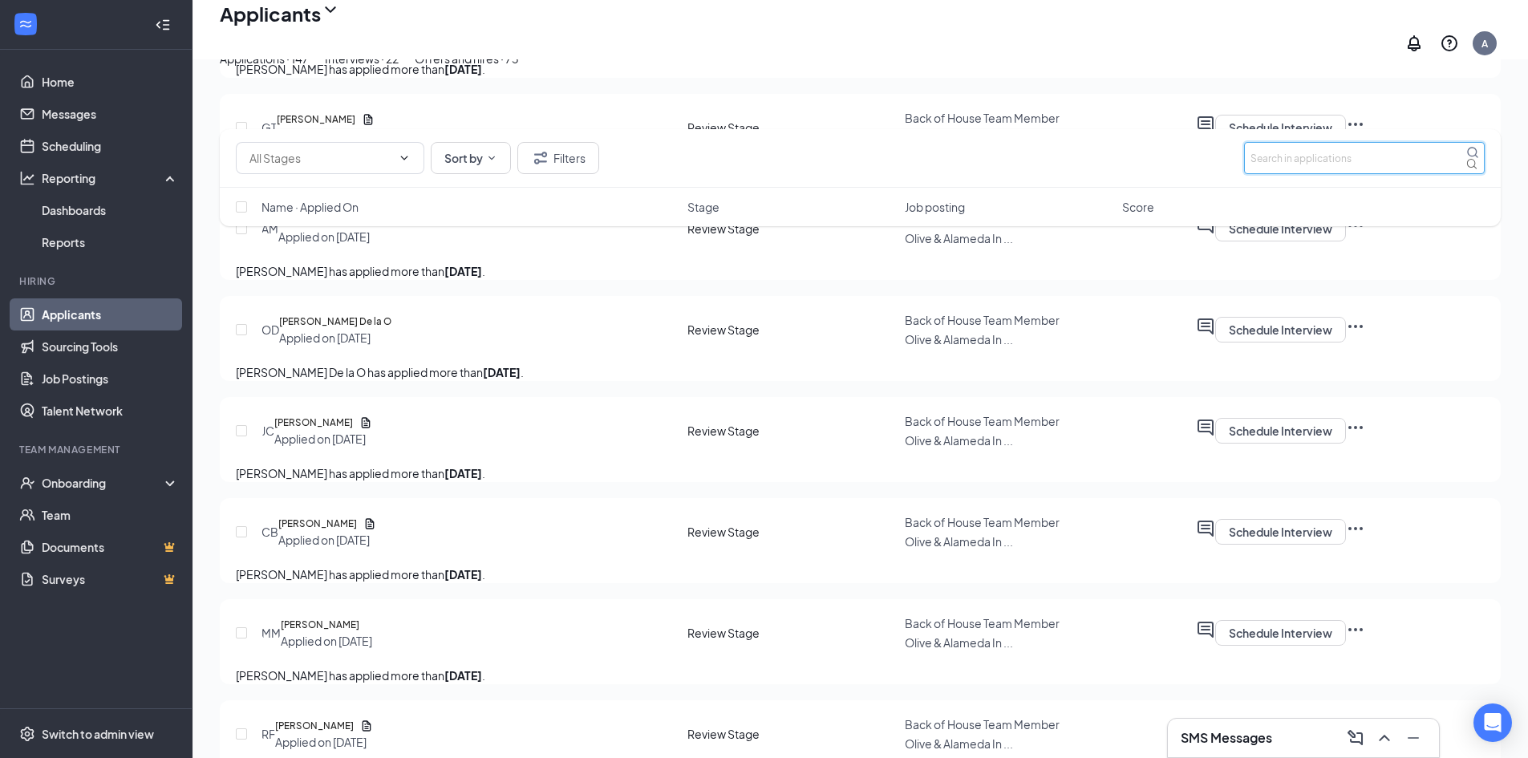
click at [1291, 156] on input "text" at bounding box center [1364, 158] width 241 height 32
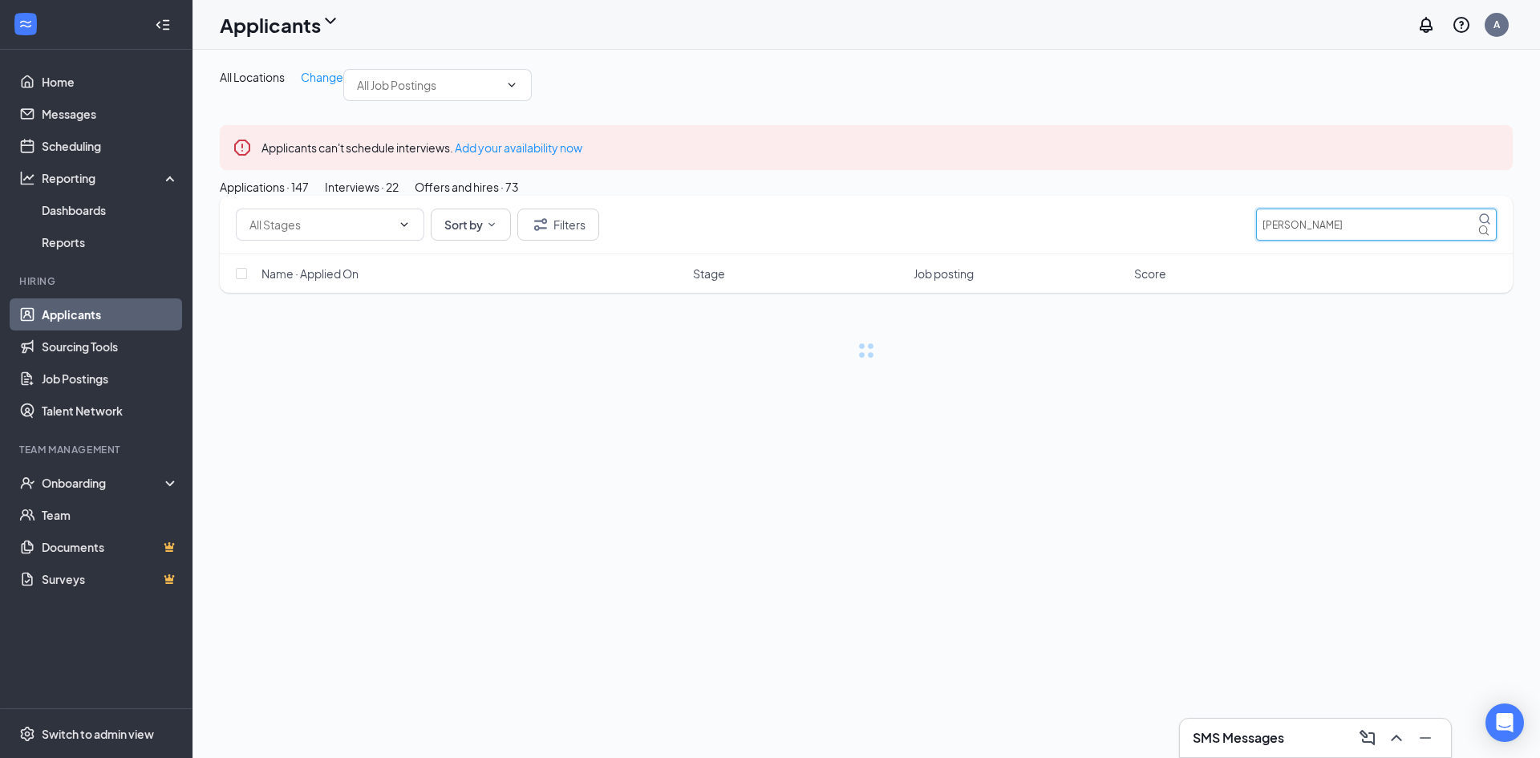
type input "[PERSON_NAME]"
click at [1478, 225] on icon "MagnifyingGlass" at bounding box center [1484, 219] width 13 height 13
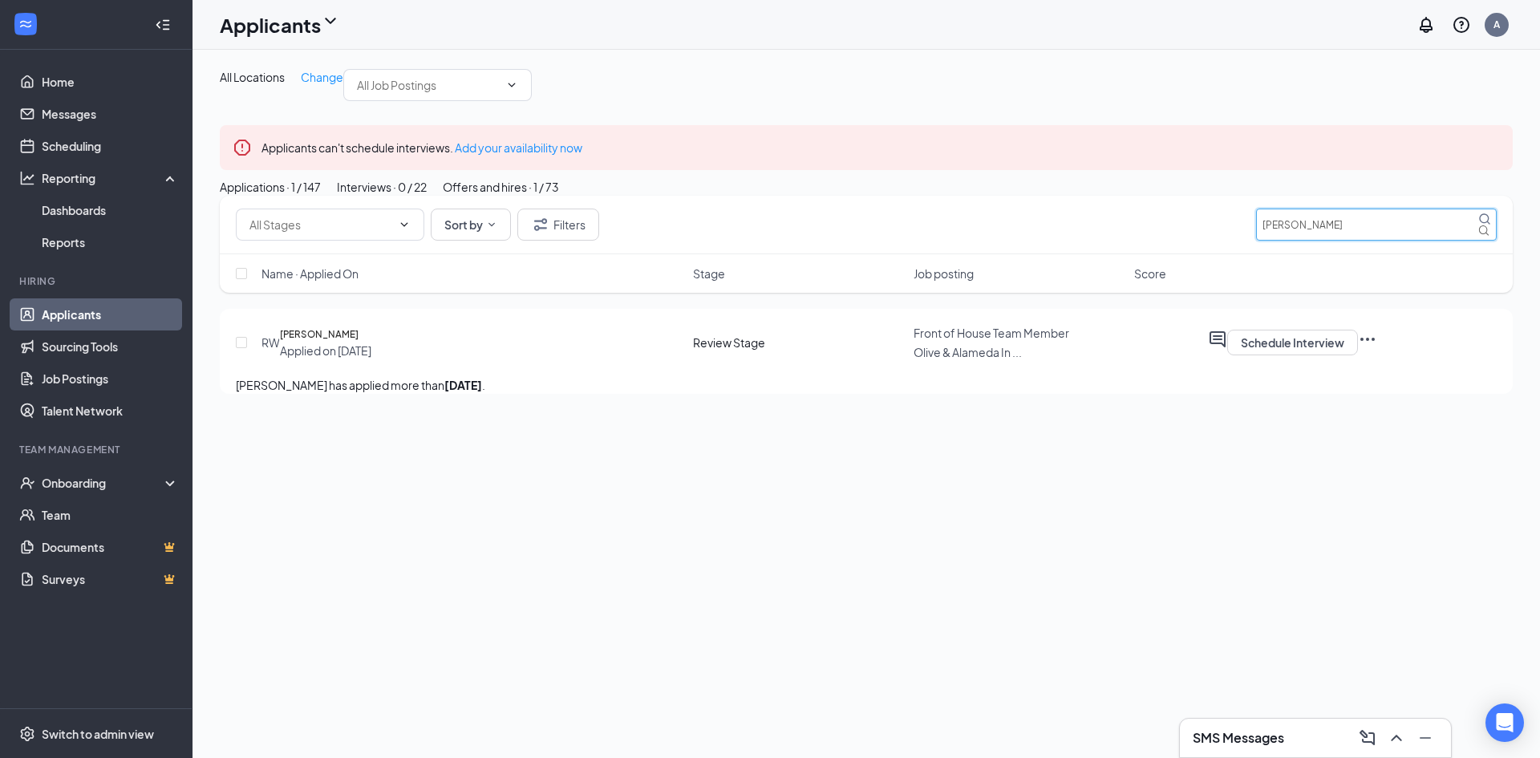
click at [1389, 254] on div "Sort by Filters [PERSON_NAME]" at bounding box center [866, 225] width 1293 height 59
click at [245, 79] on span "All Locations" at bounding box center [252, 77] width 65 height 14
drag, startPoint x: 1373, startPoint y: 341, endPoint x: 1120, endPoint y: 326, distance: 253.1
click at [1120, 241] on div "Sort by Filters [PERSON_NAME]" at bounding box center [866, 225] width 1261 height 32
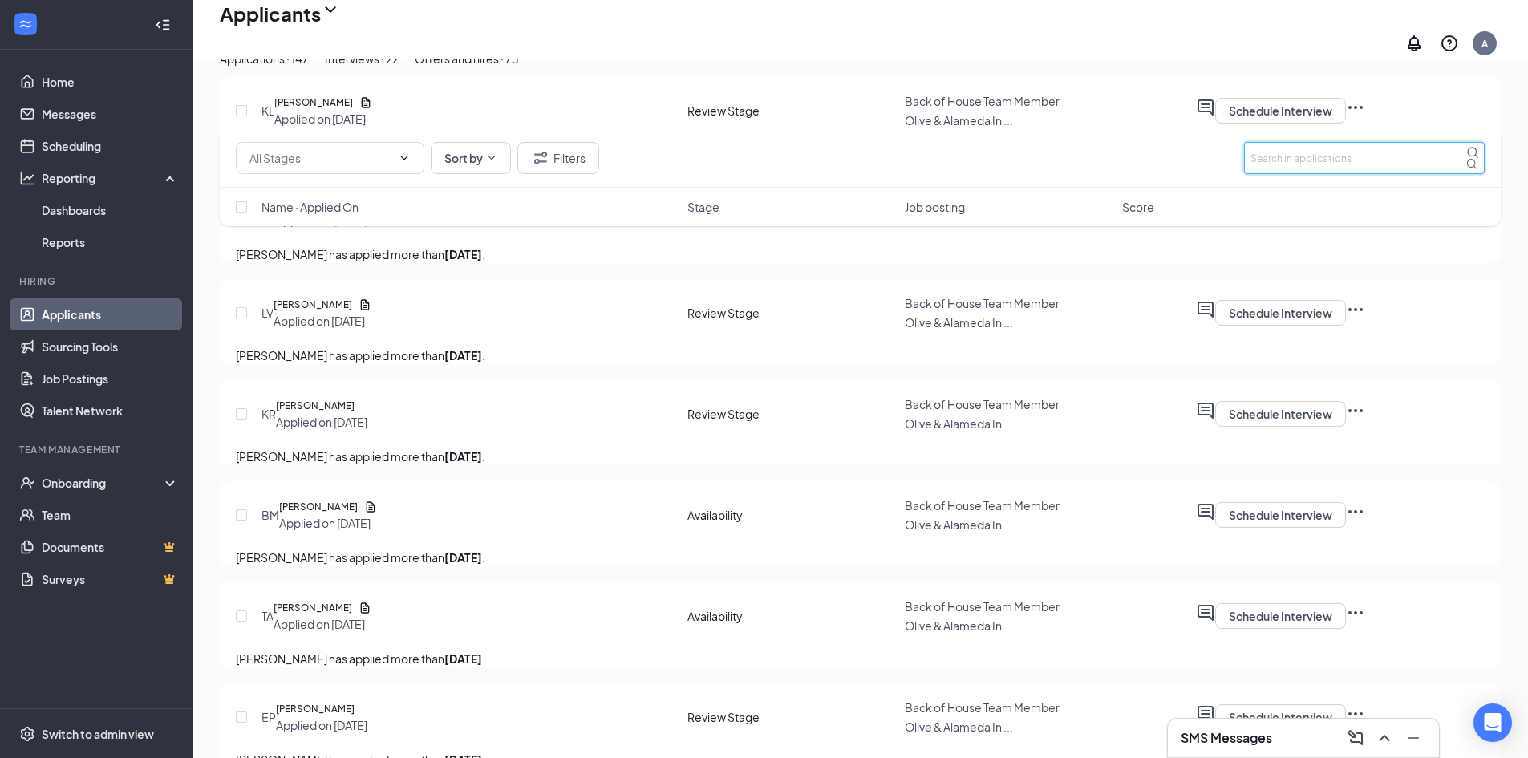
scroll to position [1444, 0]
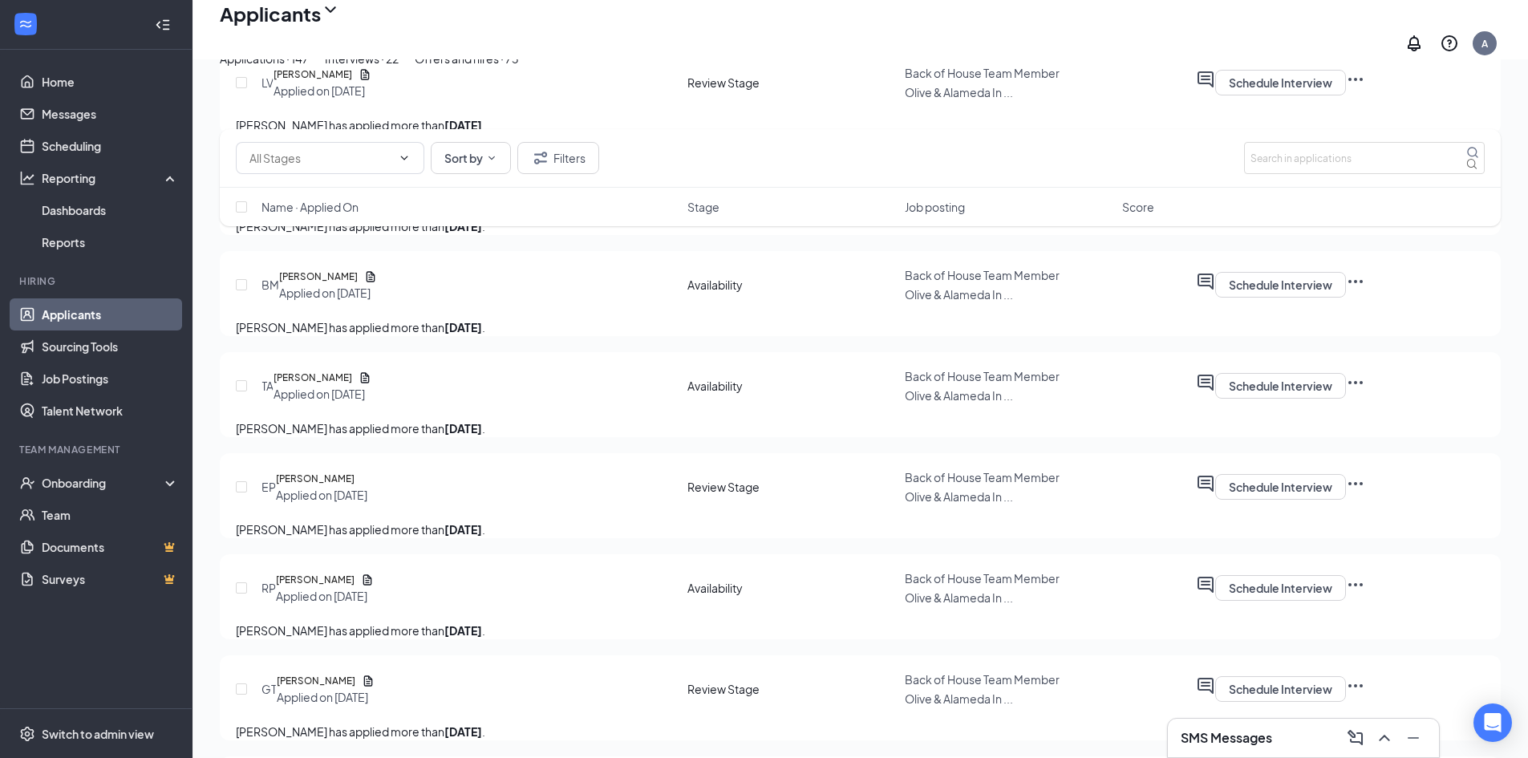
click at [1262, 740] on h3 "SMS Messages" at bounding box center [1226, 738] width 91 height 18
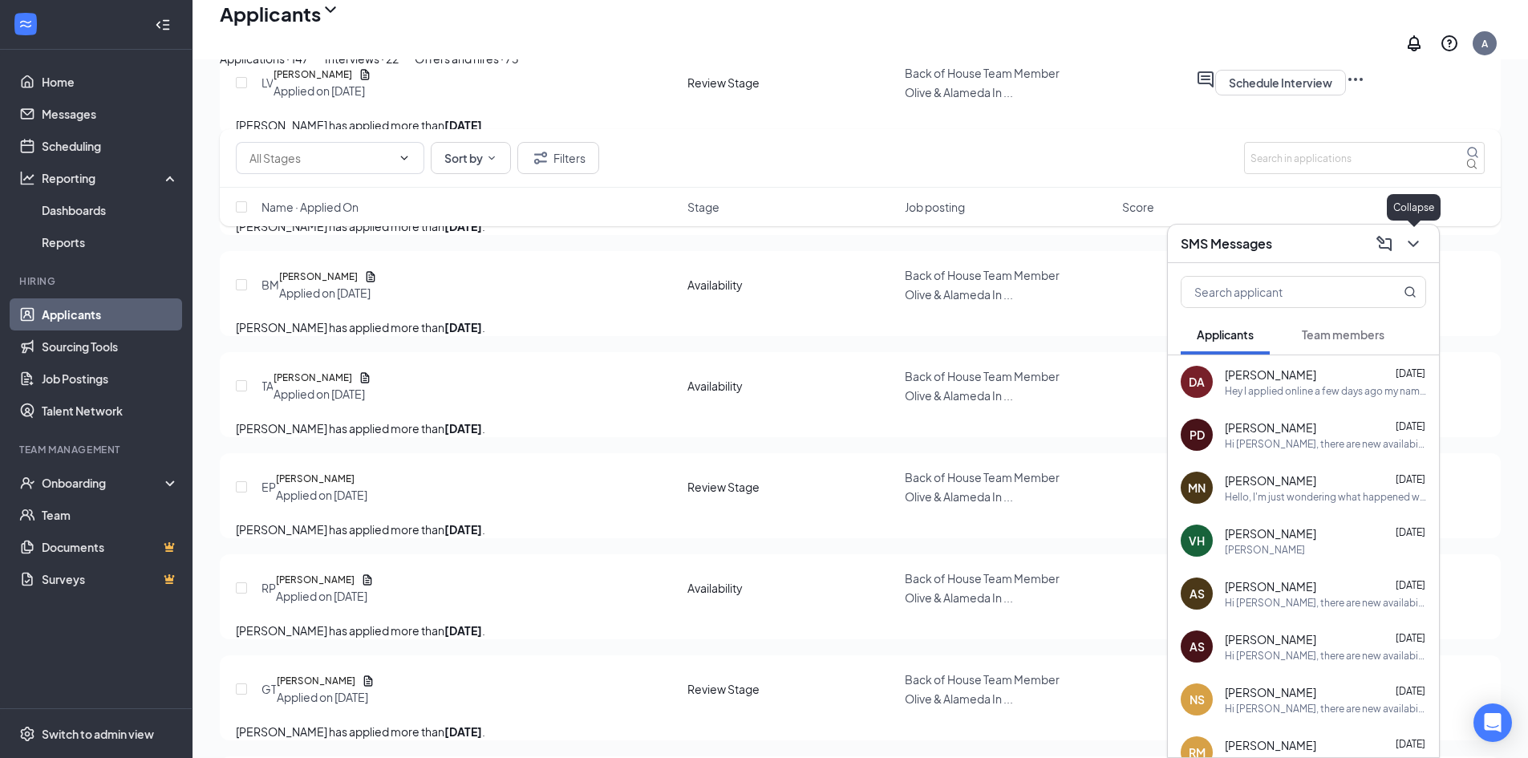
click at [1413, 241] on icon "ChevronDown" at bounding box center [1413, 243] width 19 height 19
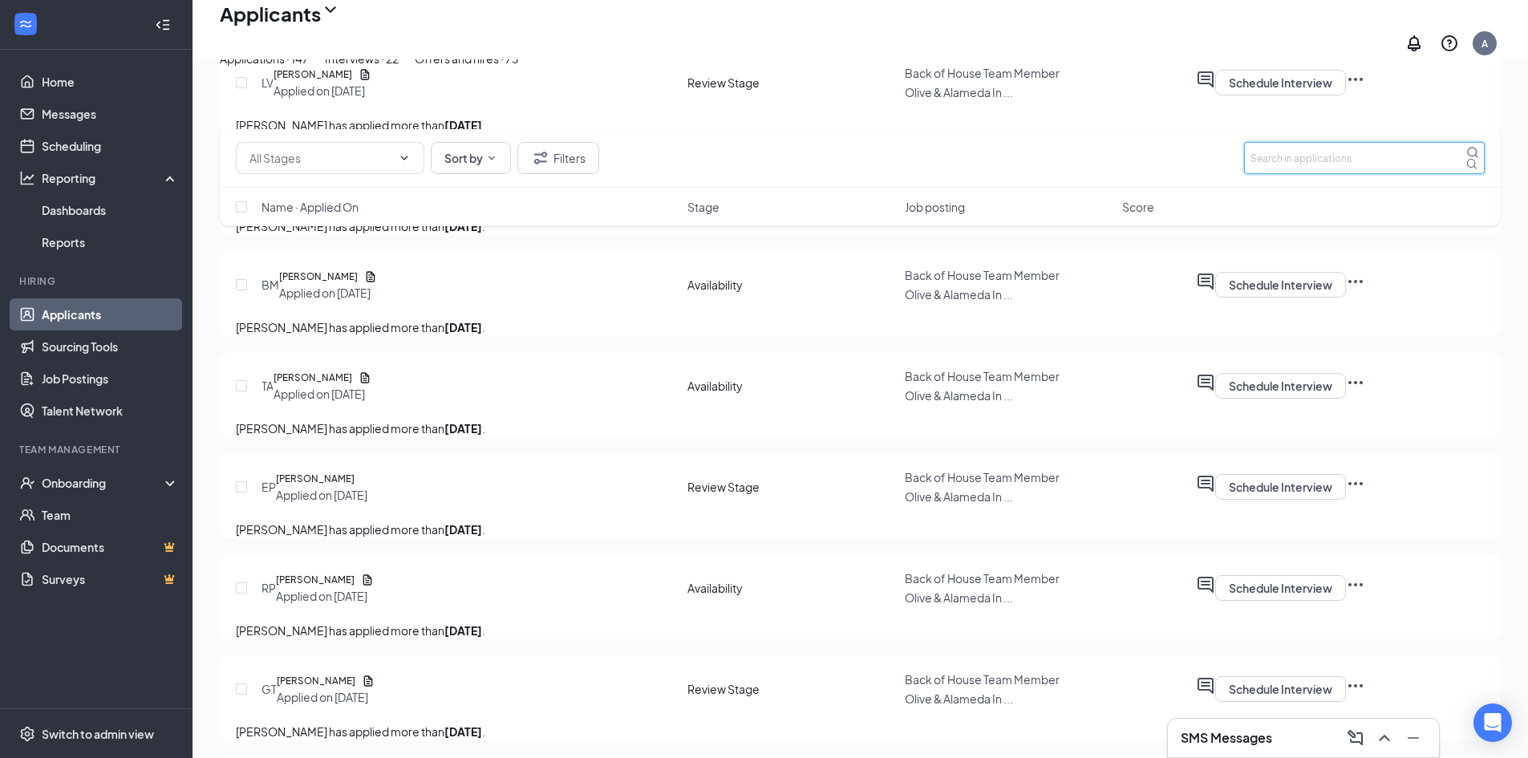
click at [1273, 147] on input "text" at bounding box center [1364, 158] width 241 height 32
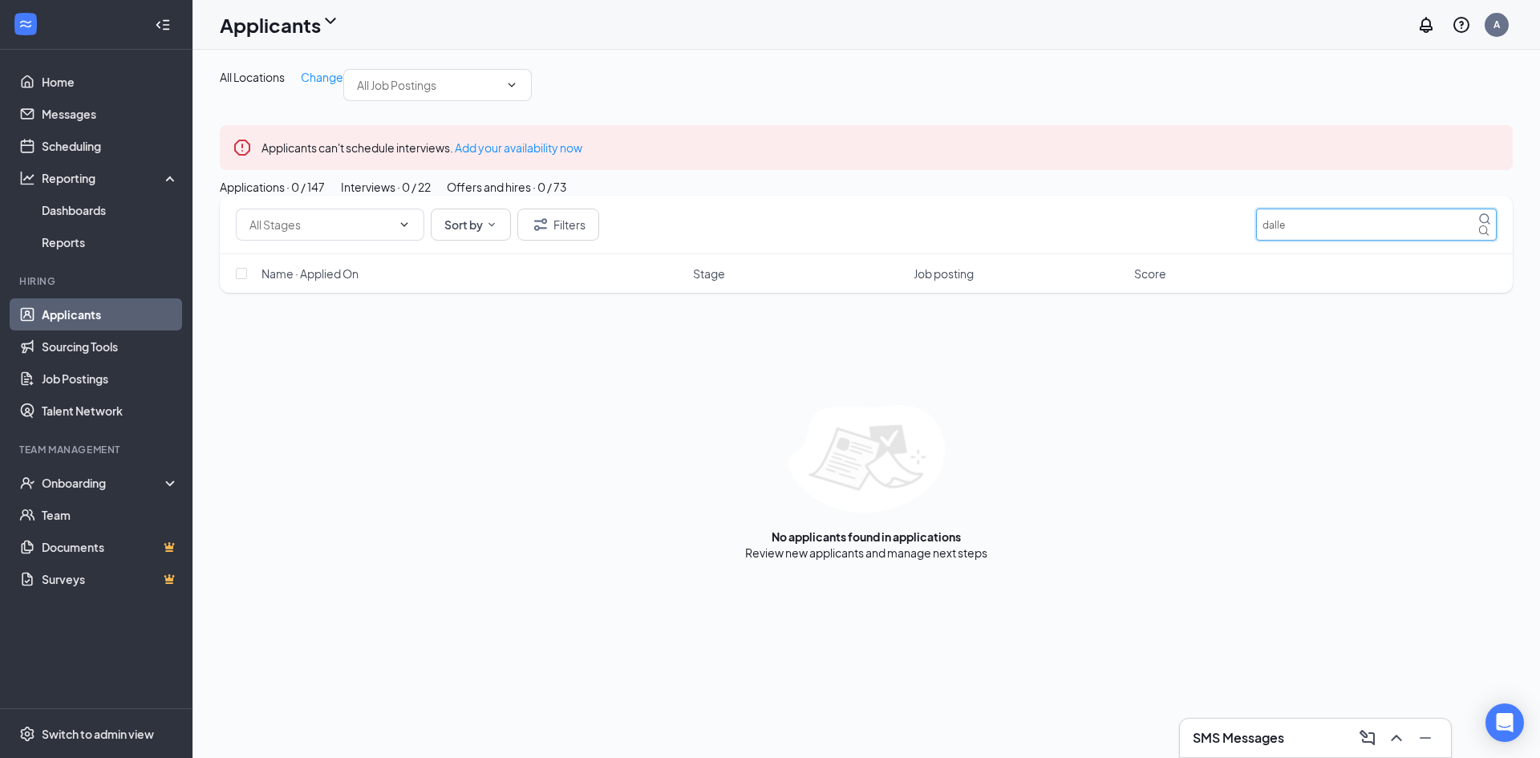
click at [1305, 241] on input "dalle" at bounding box center [1376, 225] width 241 height 32
type input "d"
click at [1252, 736] on h3 "SMS Messages" at bounding box center [1238, 738] width 91 height 18
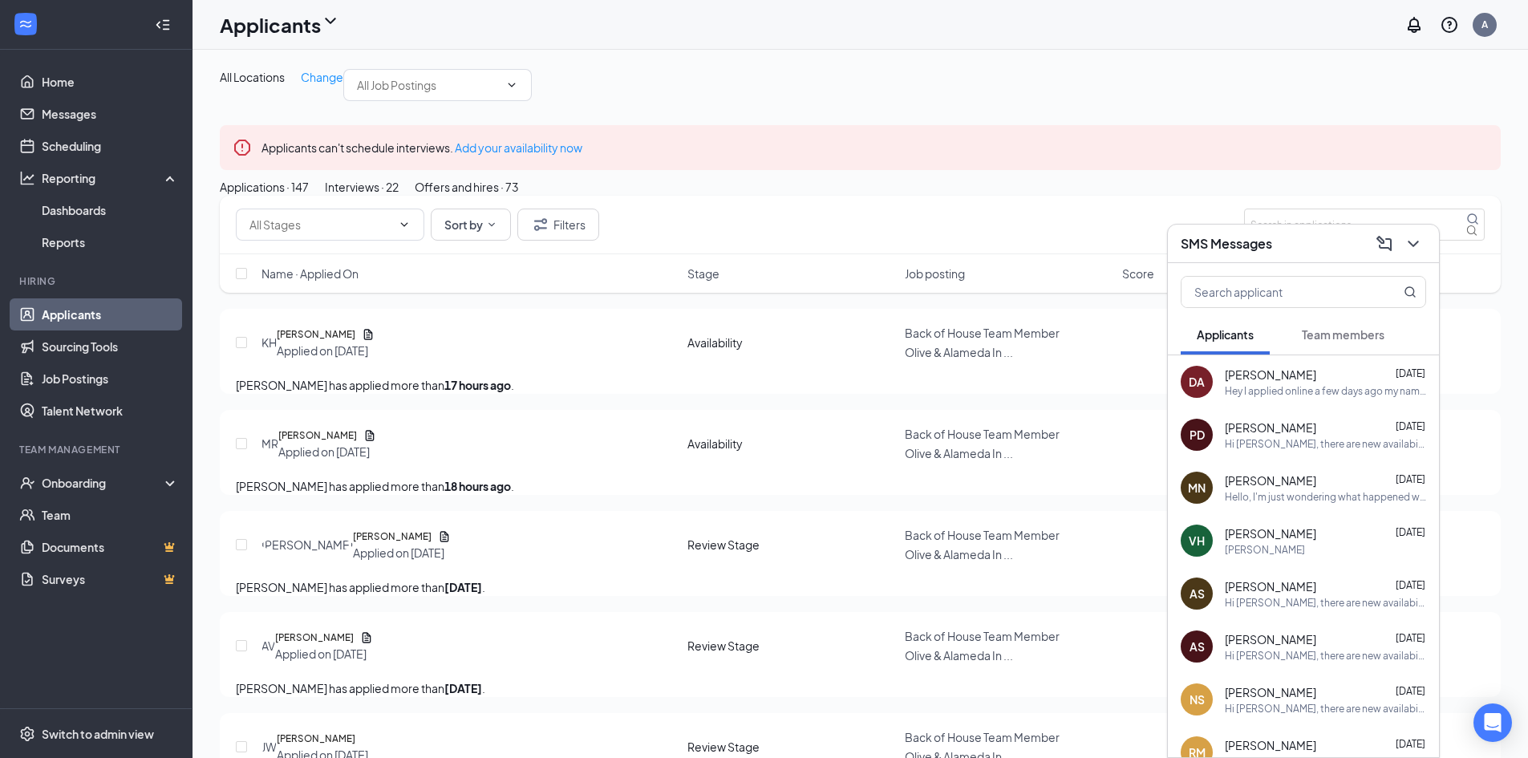
click at [1385, 170] on div "Applicants can't schedule interviews. Add your availability now" at bounding box center [860, 147] width 1281 height 45
click at [1413, 239] on icon "ChevronDown" at bounding box center [1413, 243] width 19 height 19
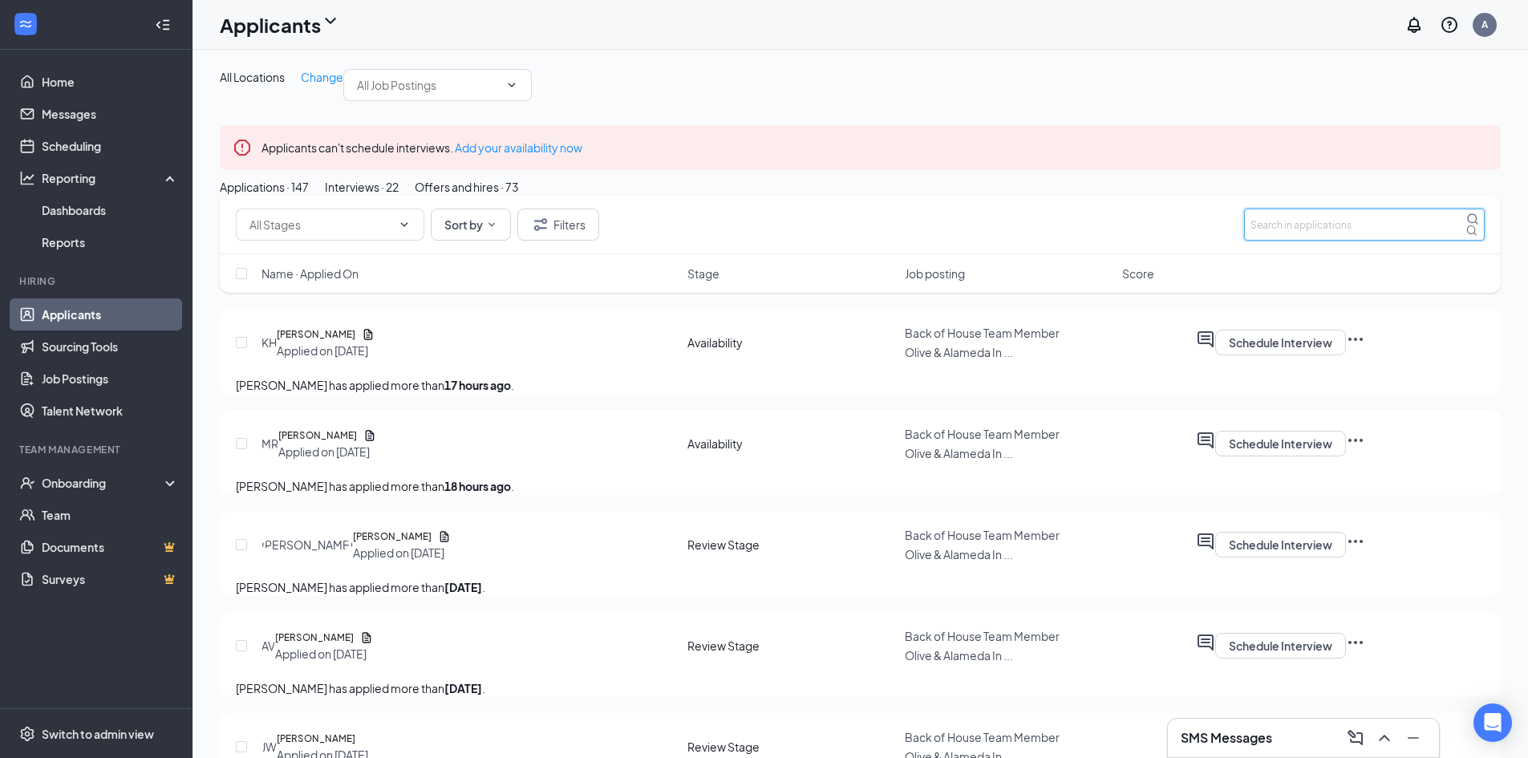
click at [1280, 241] on input "text" at bounding box center [1364, 225] width 241 height 32
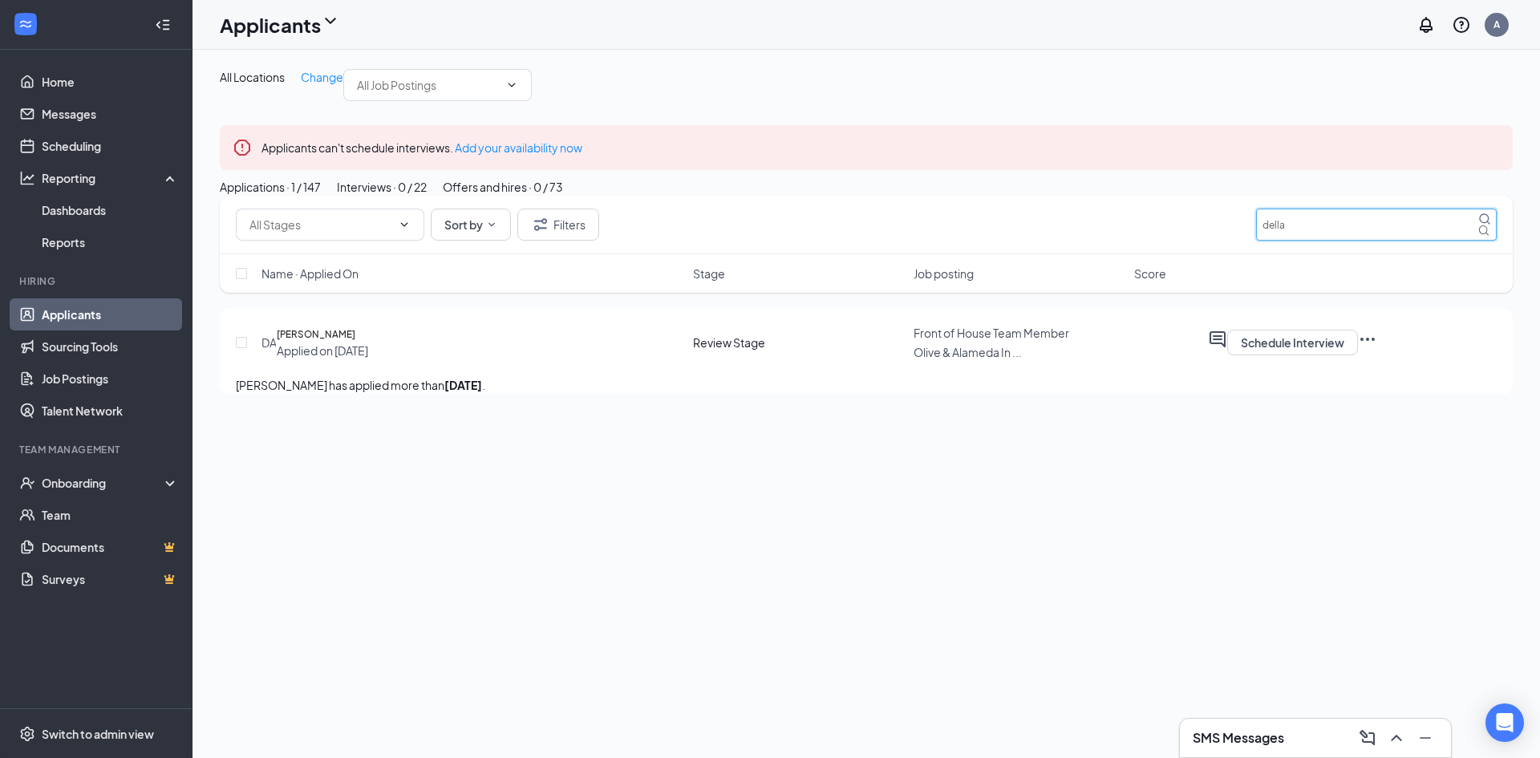
type input "della"
click at [321, 196] on button "Applications · 1 / 147" at bounding box center [270, 187] width 101 height 18
drag, startPoint x: 1323, startPoint y: 325, endPoint x: 1205, endPoint y: 351, distance: 120.7
click at [1205, 293] on div "Sort by Filters della Name · Applied On Stage Job posting Score" at bounding box center [866, 244] width 1293 height 97
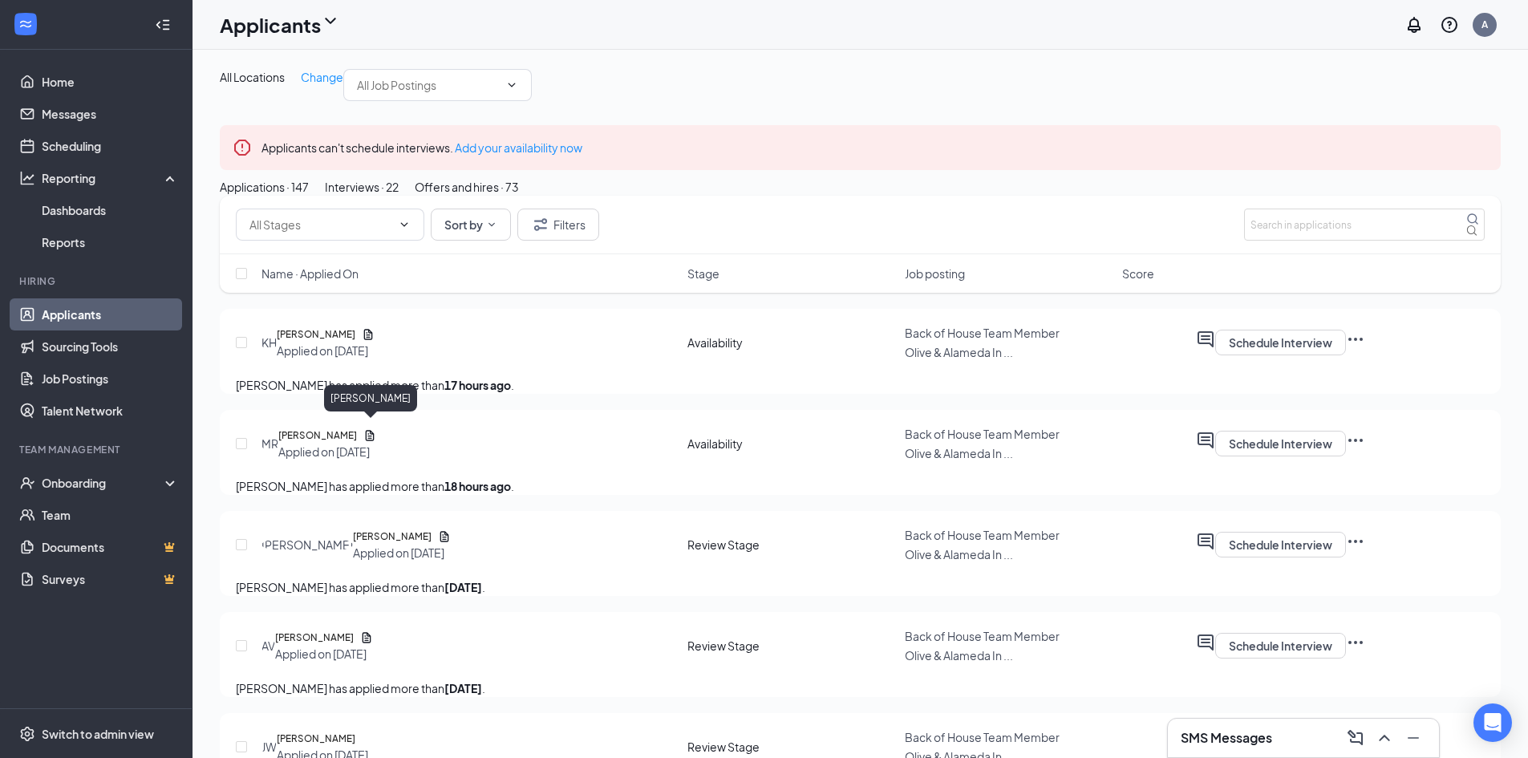
click at [355, 343] on h5 "[PERSON_NAME]" at bounding box center [316, 334] width 79 height 16
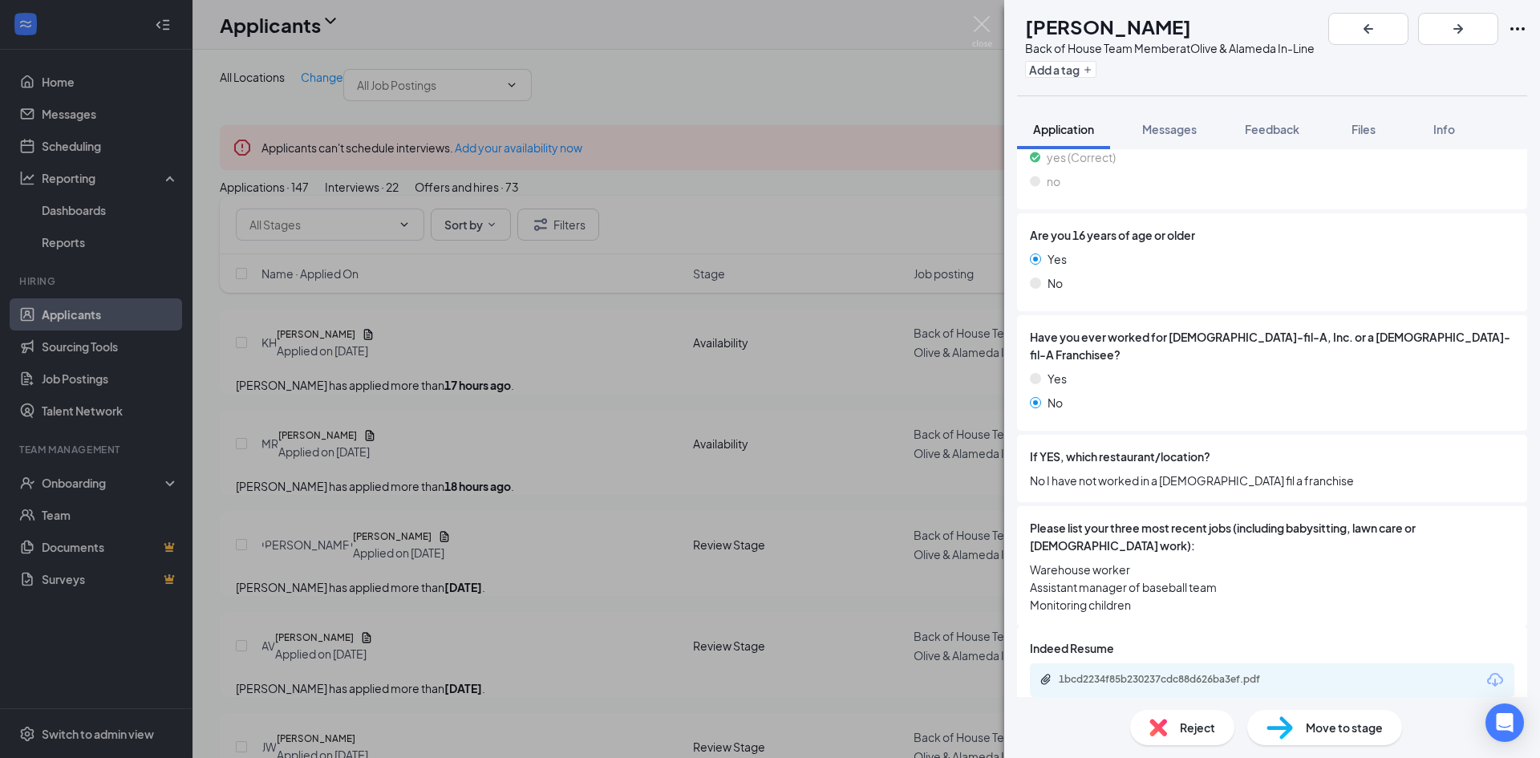
scroll to position [302, 0]
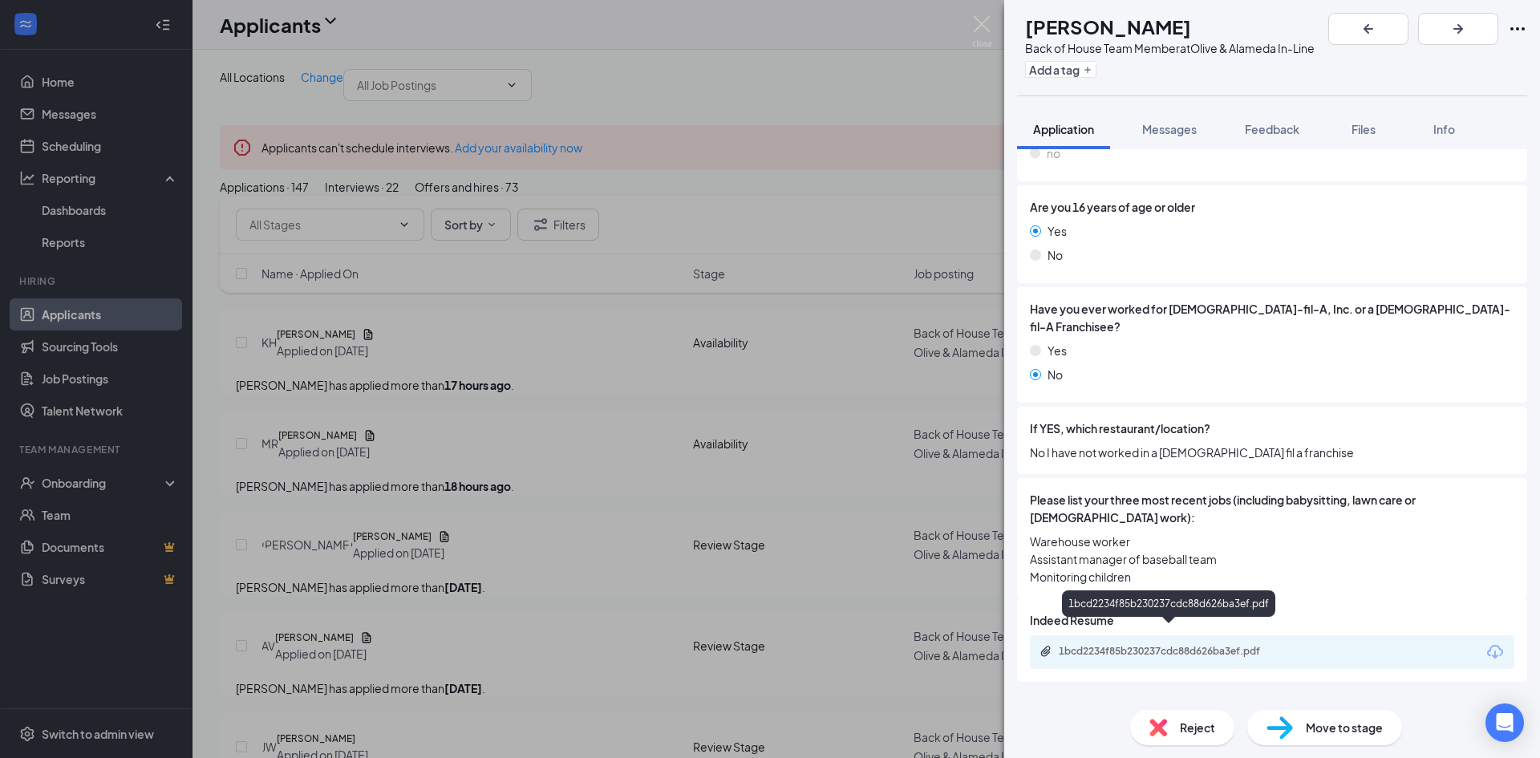
click at [1144, 645] on div "1bcd2234f85b230237cdc88d626ba3ef.pdf" at bounding box center [1171, 651] width 225 height 13
click at [1218, 733] on div "Reject" at bounding box center [1182, 727] width 104 height 35
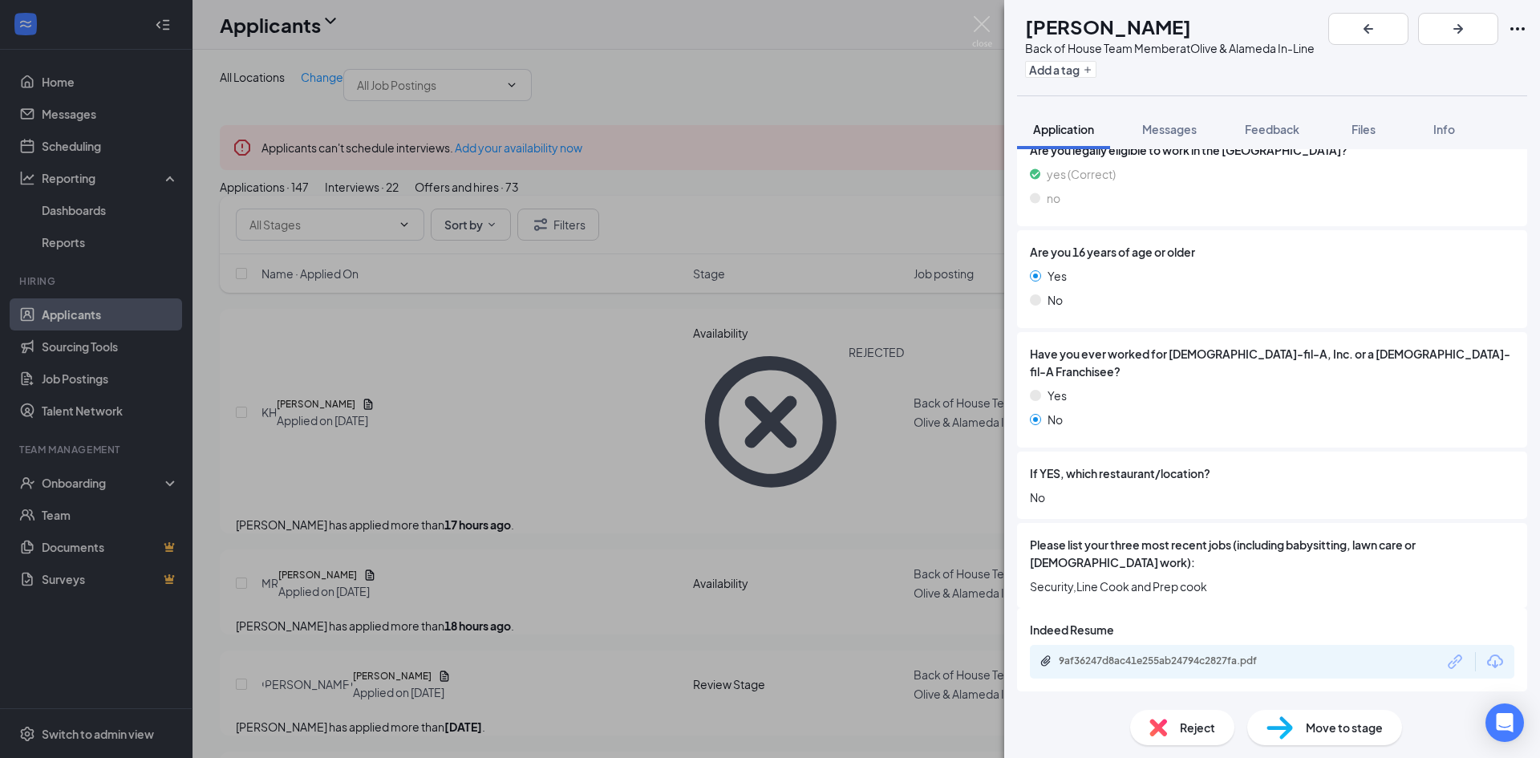
scroll to position [272, 0]
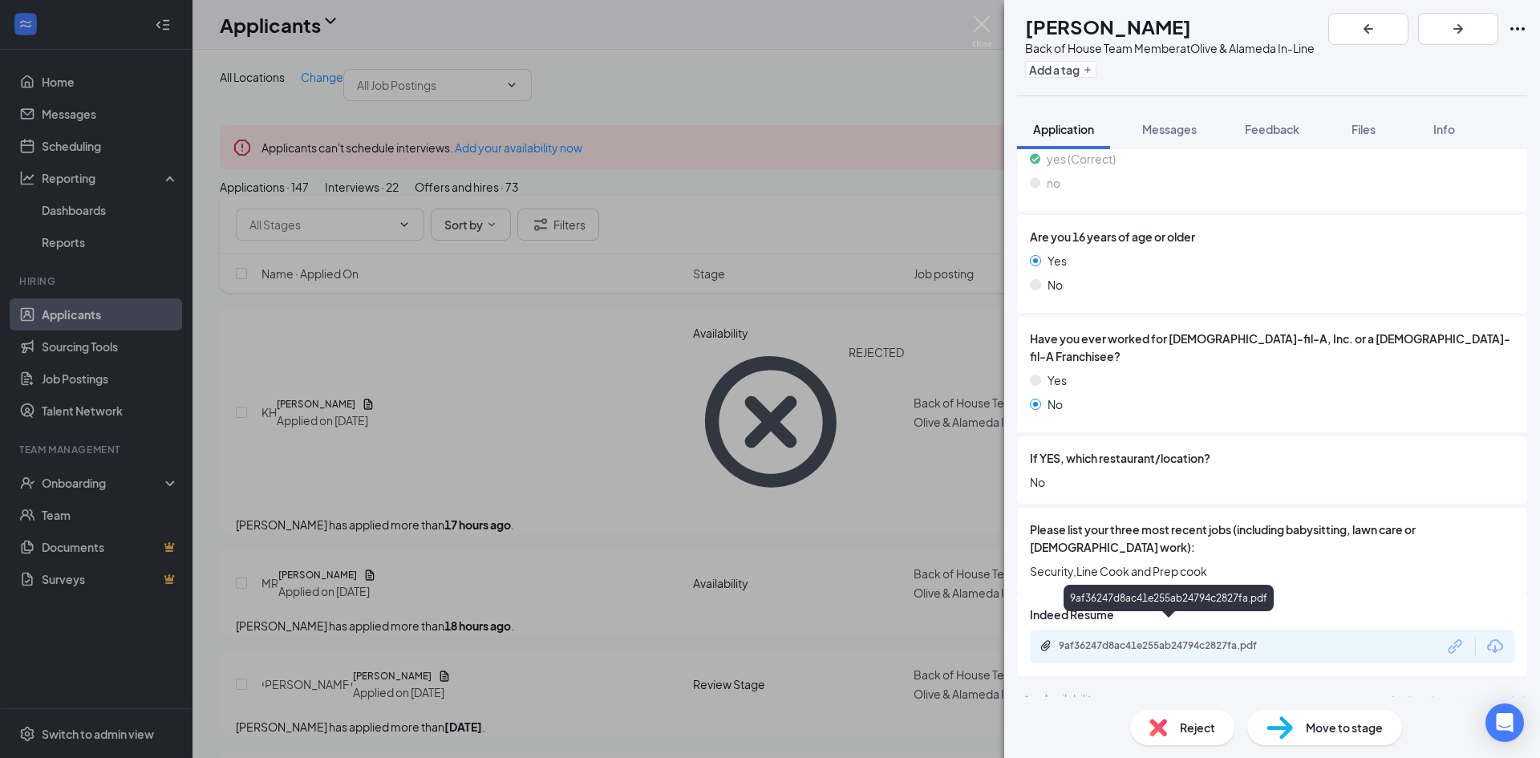
click at [1150, 639] on div "9af36247d8ac41e255ab24794c2827fa.pdf" at bounding box center [1171, 645] width 225 height 13
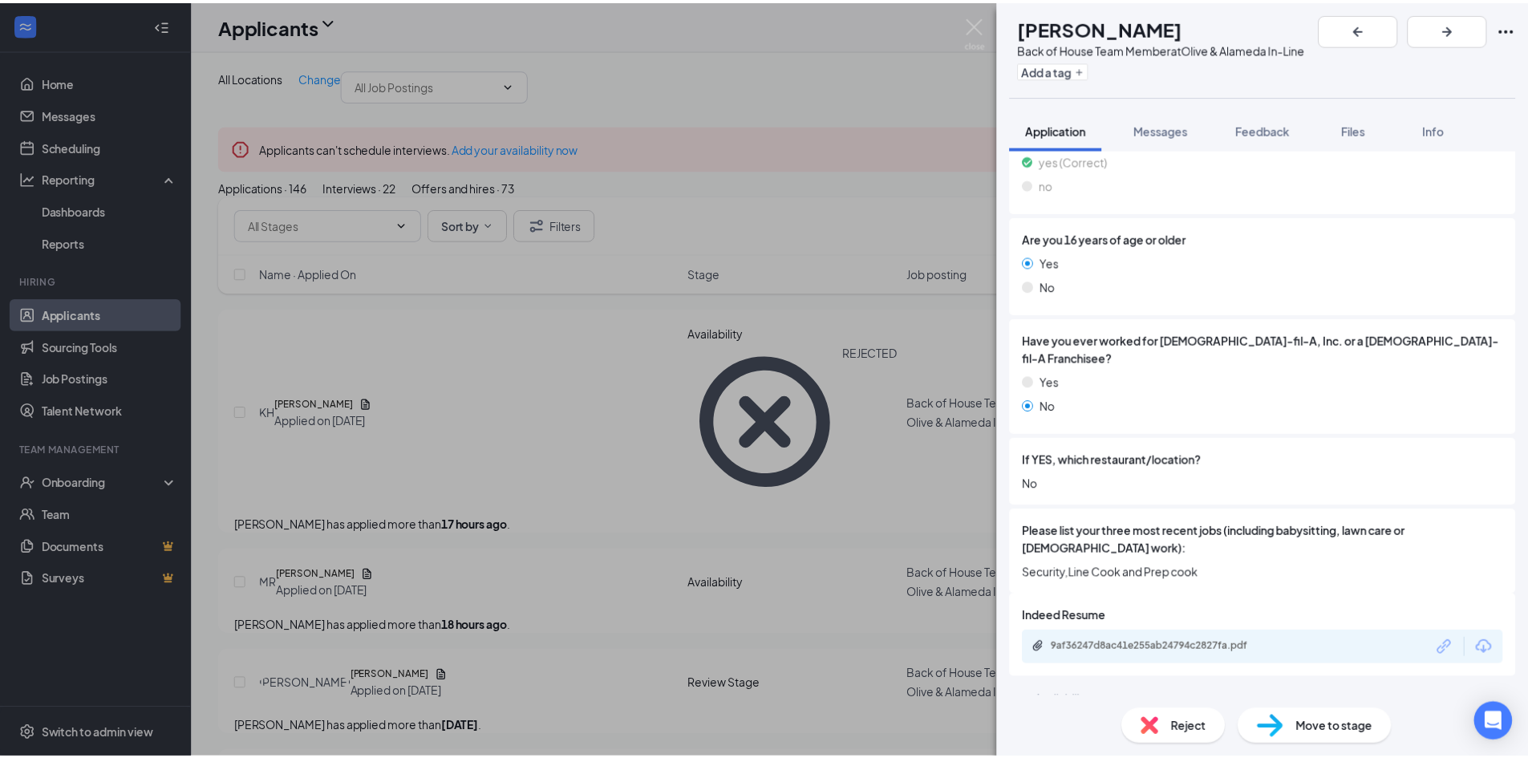
scroll to position [266, 0]
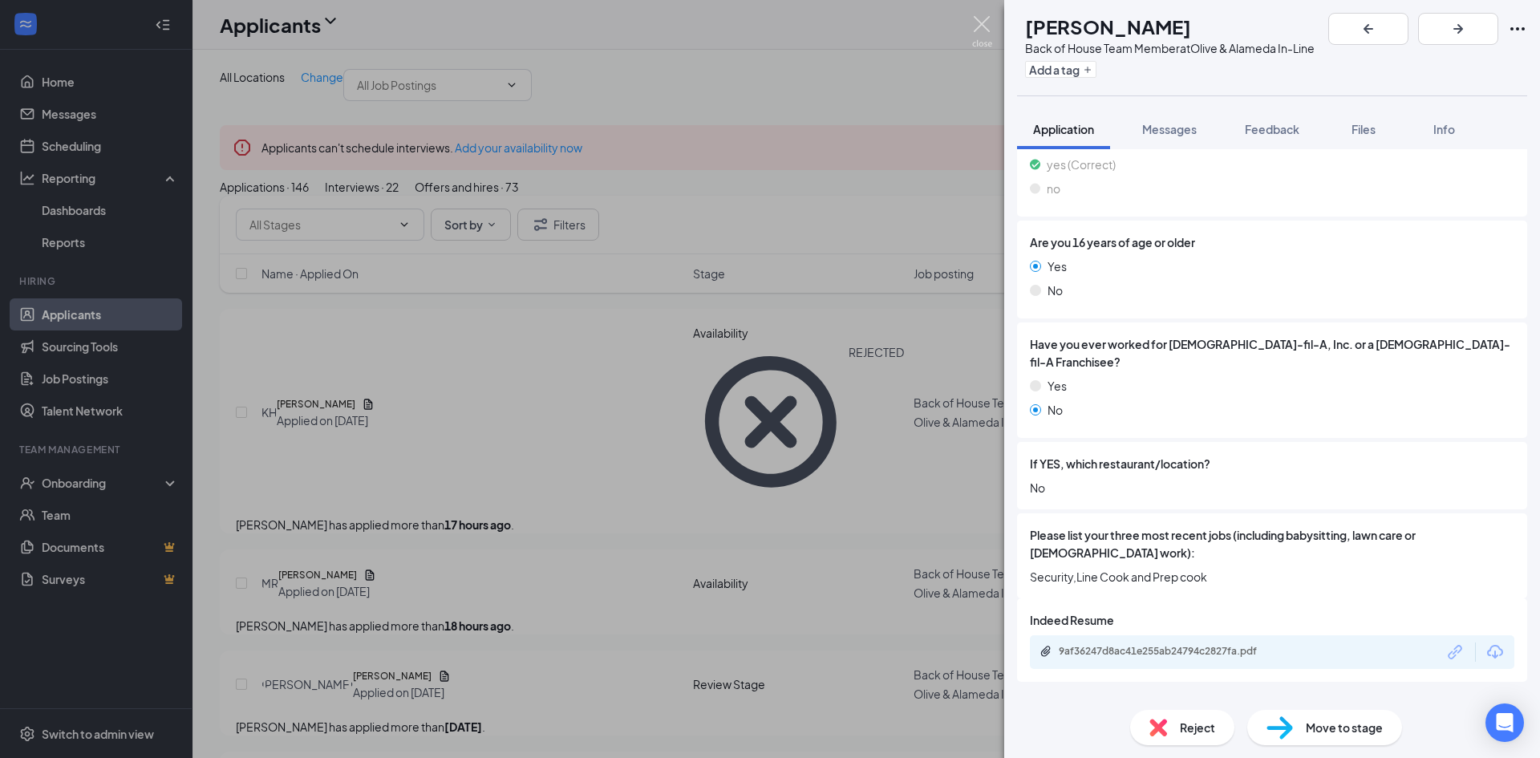
click at [983, 23] on img at bounding box center [982, 31] width 20 height 31
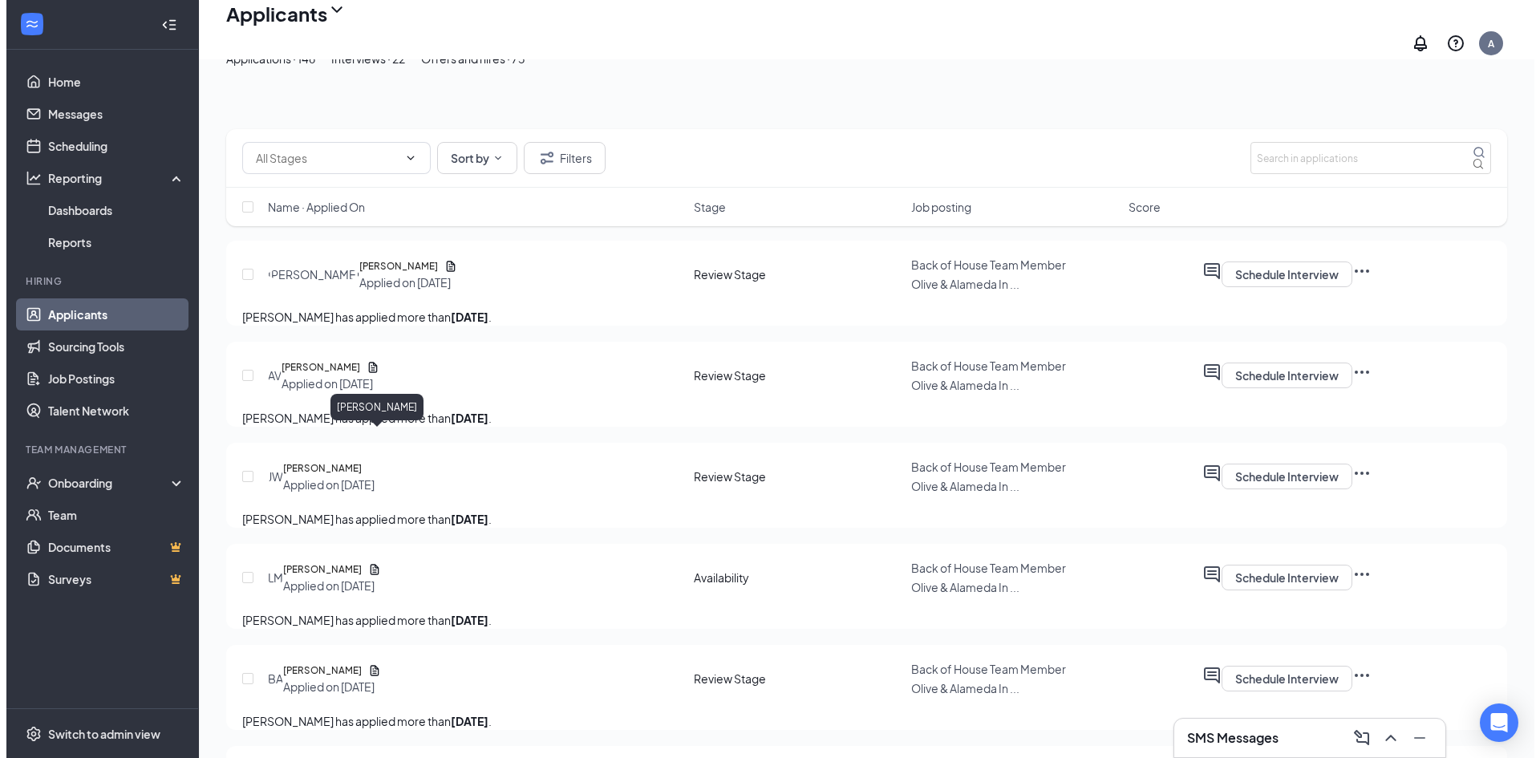
scroll to position [241, 0]
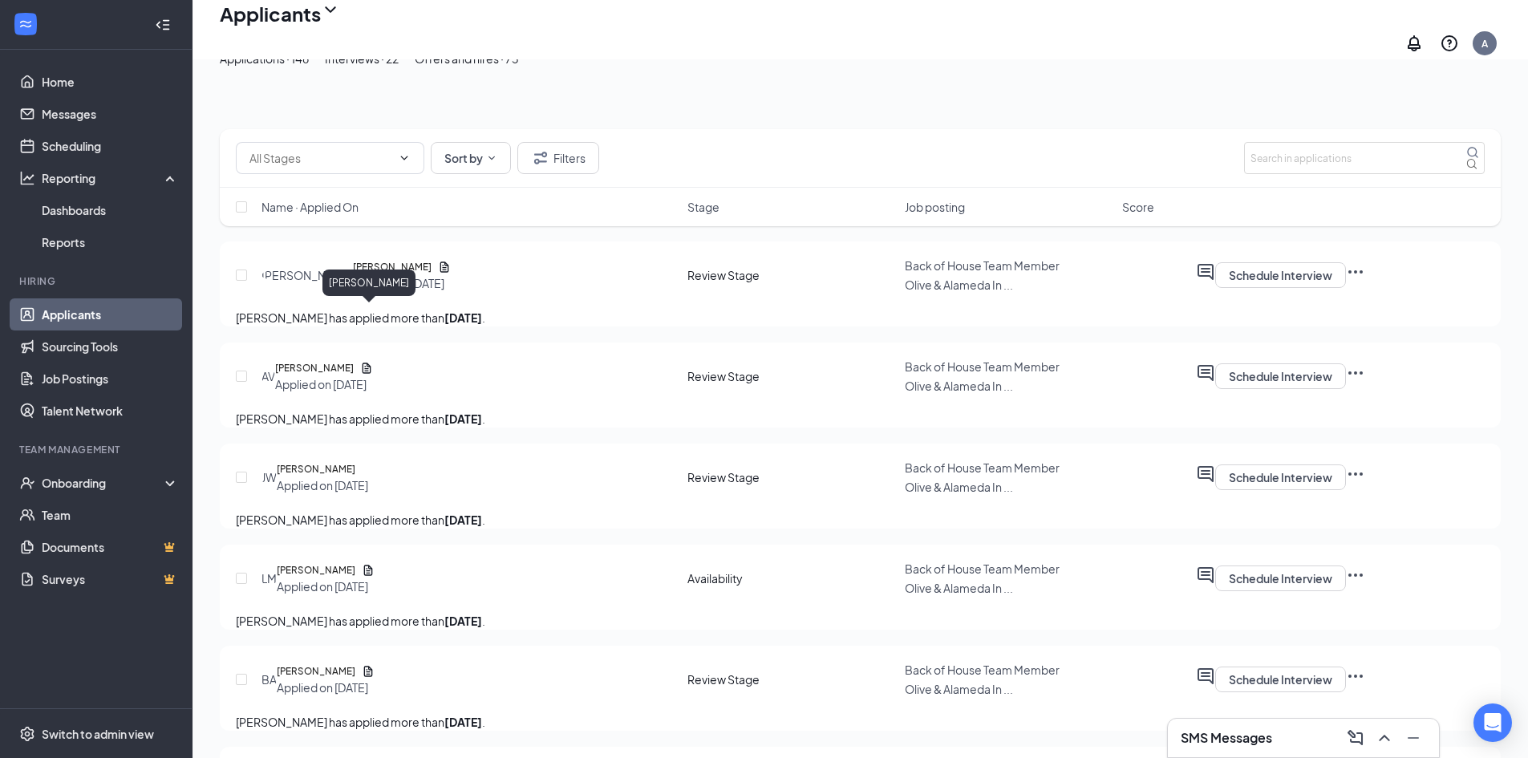
click at [384, 275] on h5 "[PERSON_NAME]" at bounding box center [392, 267] width 79 height 16
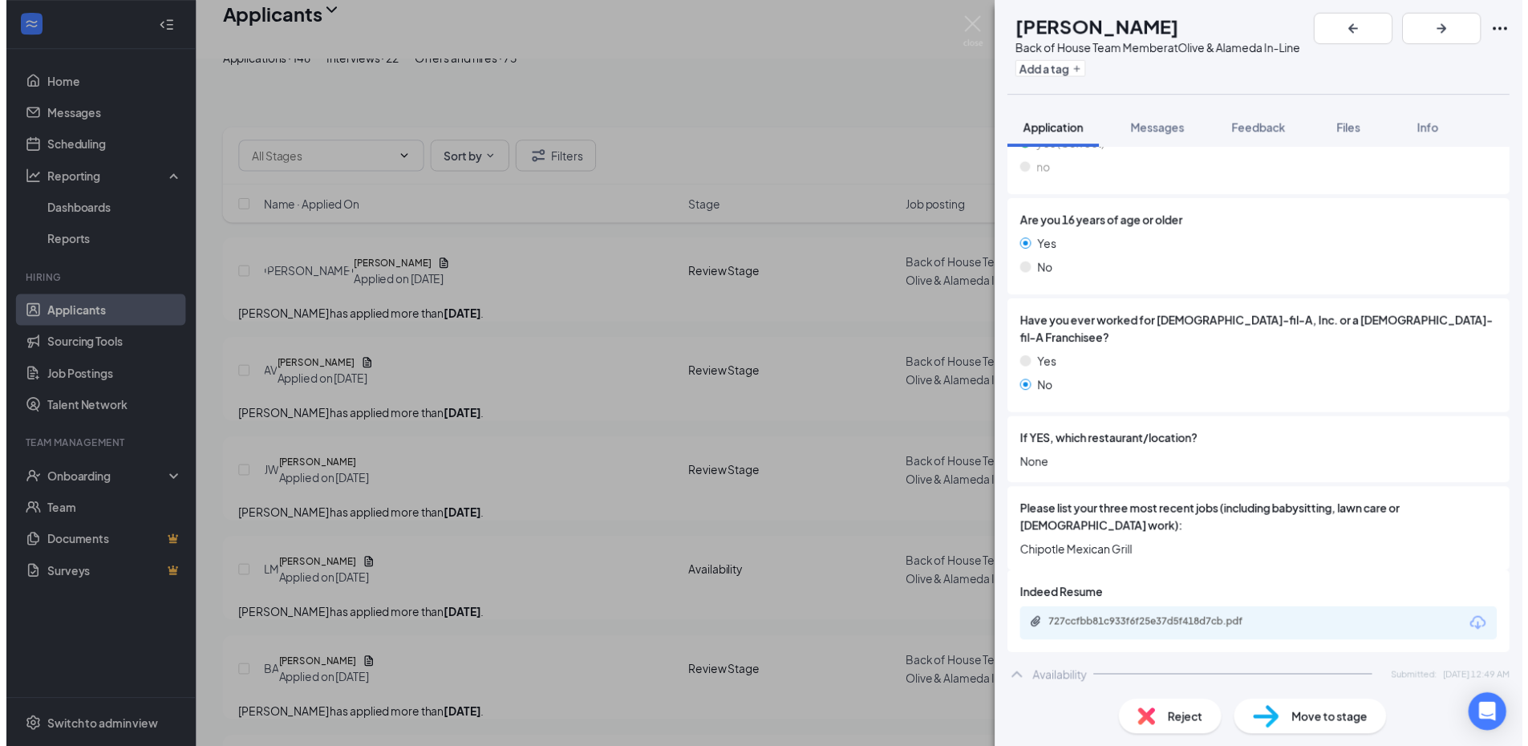
scroll to position [302, 0]
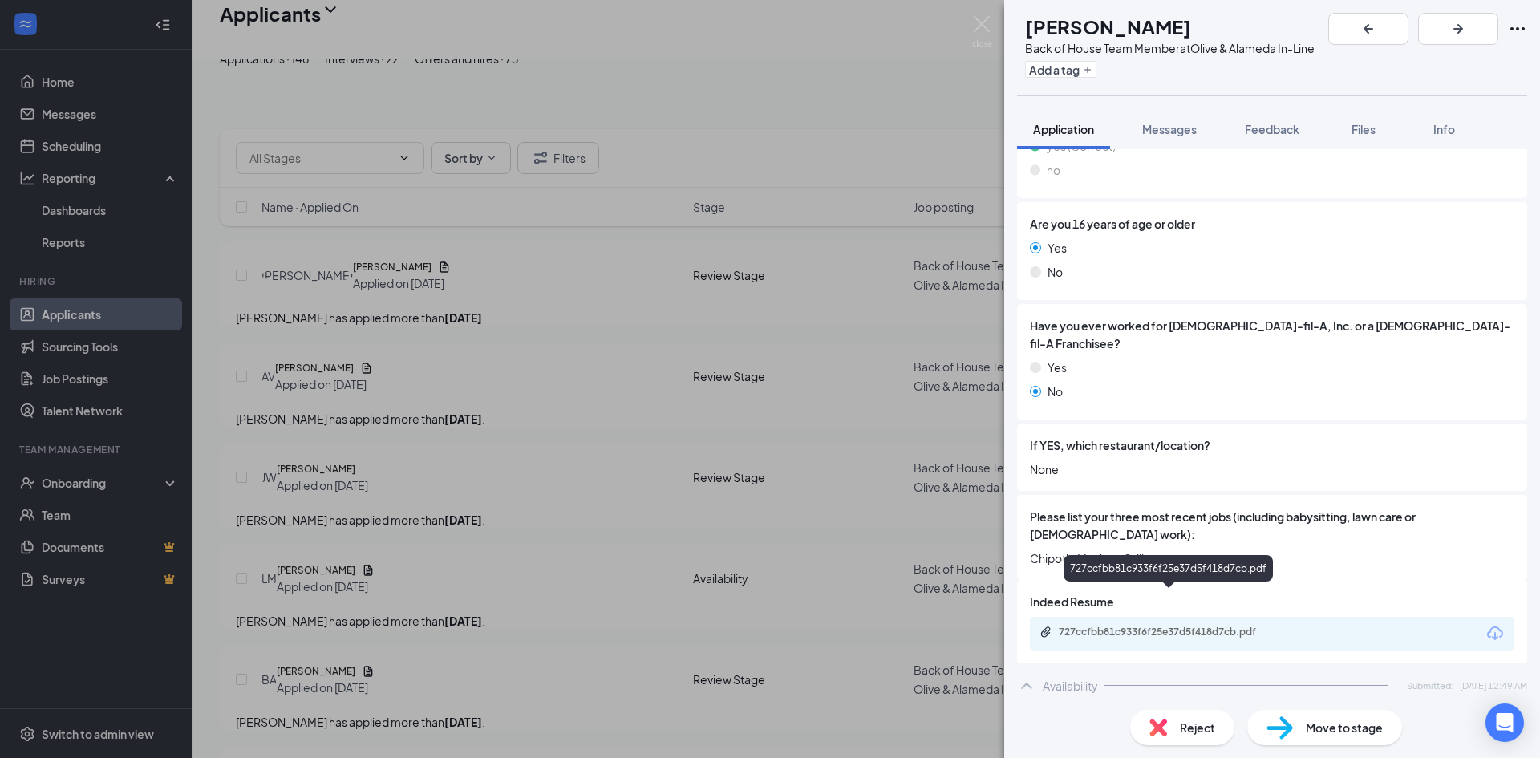
click at [1148, 626] on div "727ccfbb81c933f6f25e37d5f418d7cb.pdf" at bounding box center [1171, 632] width 225 height 13
click at [983, 28] on img at bounding box center [982, 31] width 20 height 31
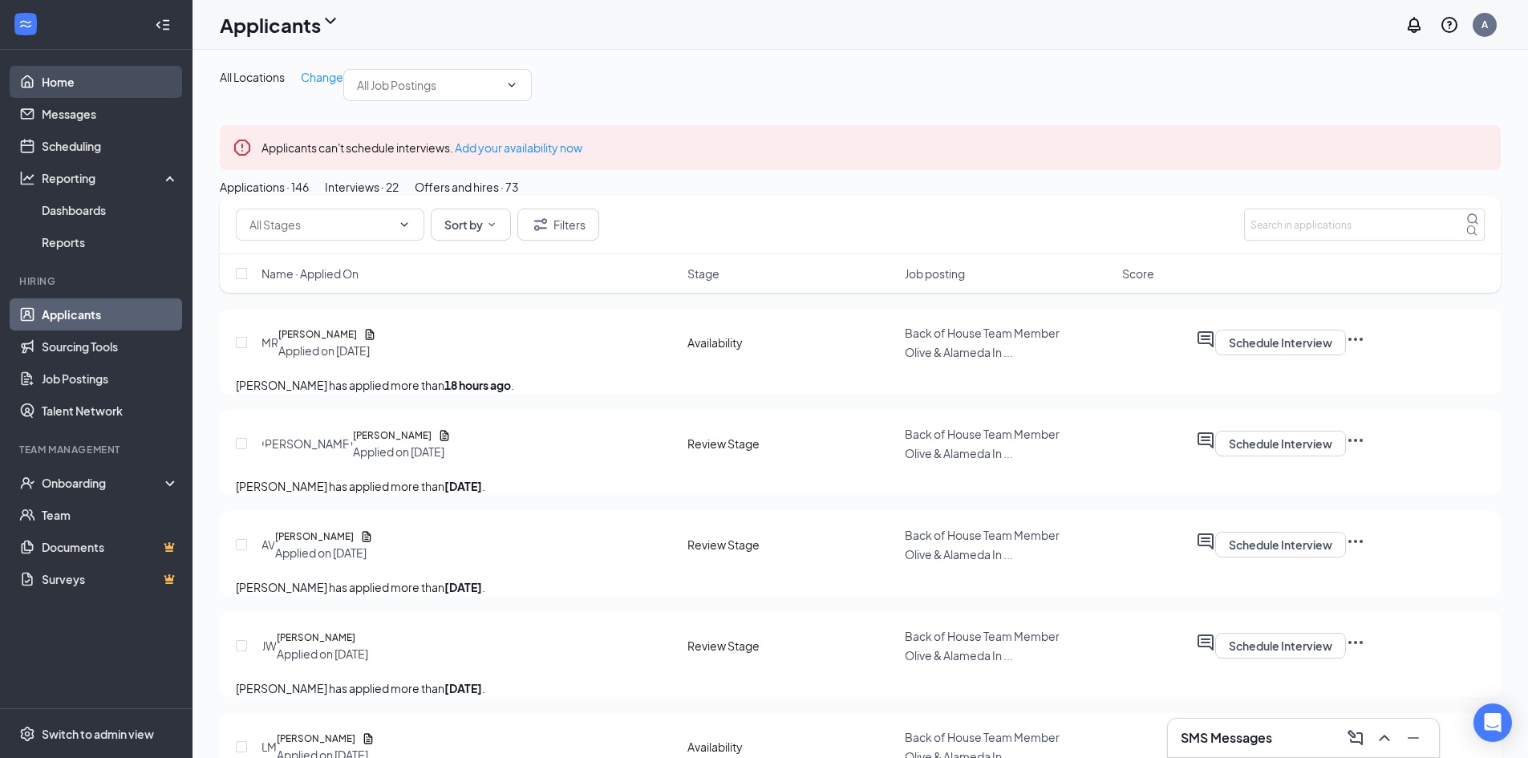
click at [71, 81] on link "Home" at bounding box center [110, 82] width 137 height 32
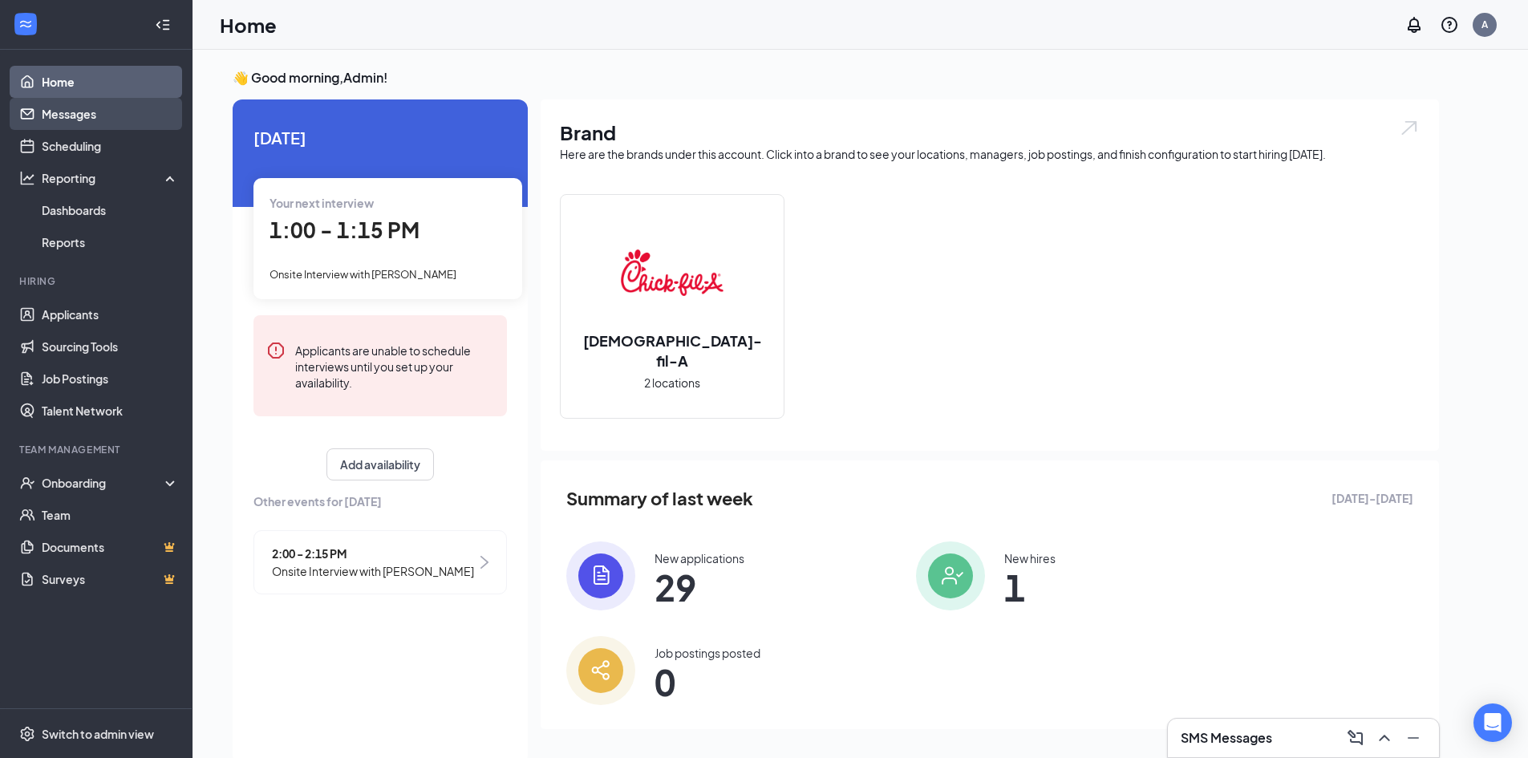
click at [65, 107] on link "Messages" at bounding box center [110, 114] width 137 height 32
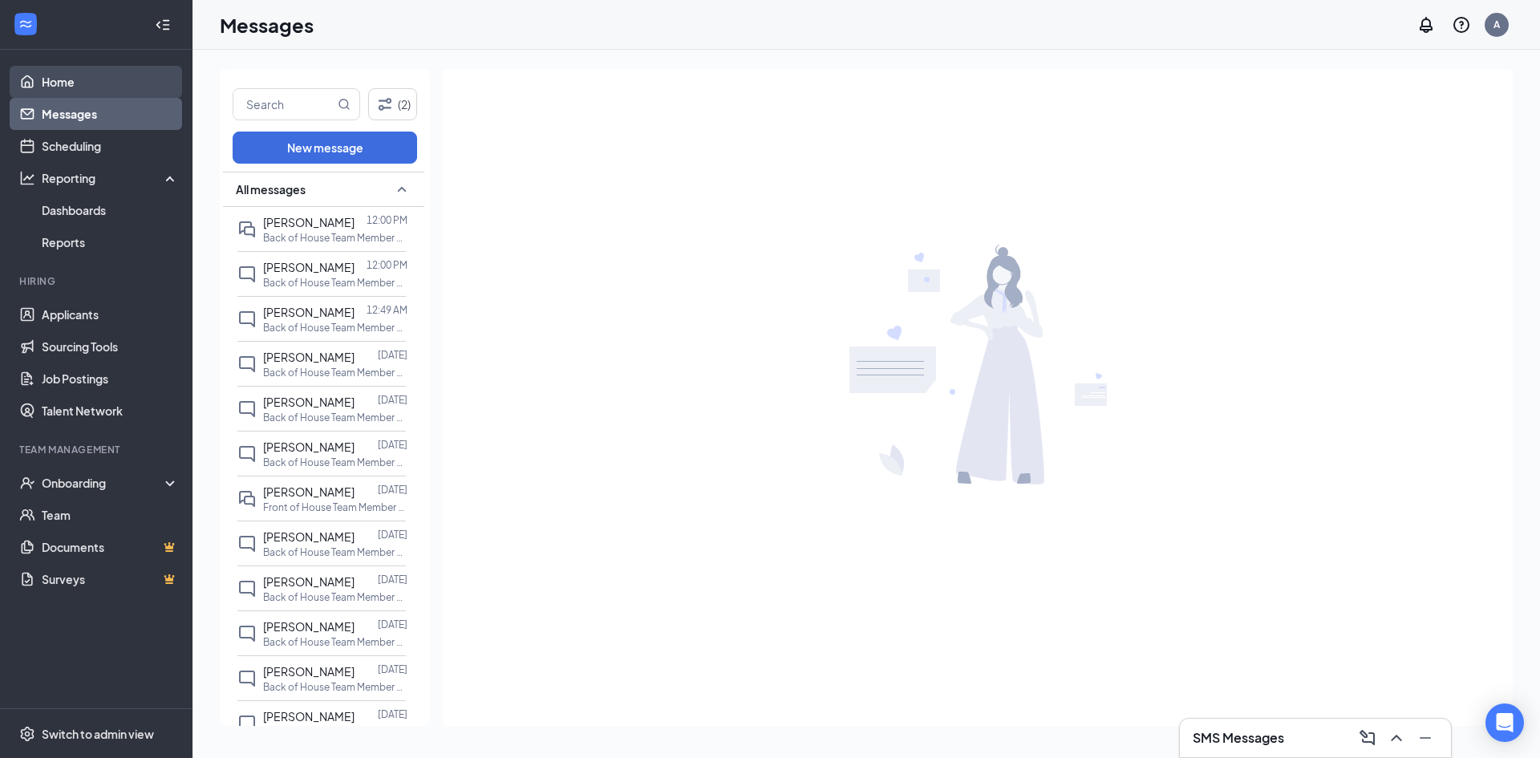
click at [55, 79] on link "Home" at bounding box center [110, 82] width 137 height 32
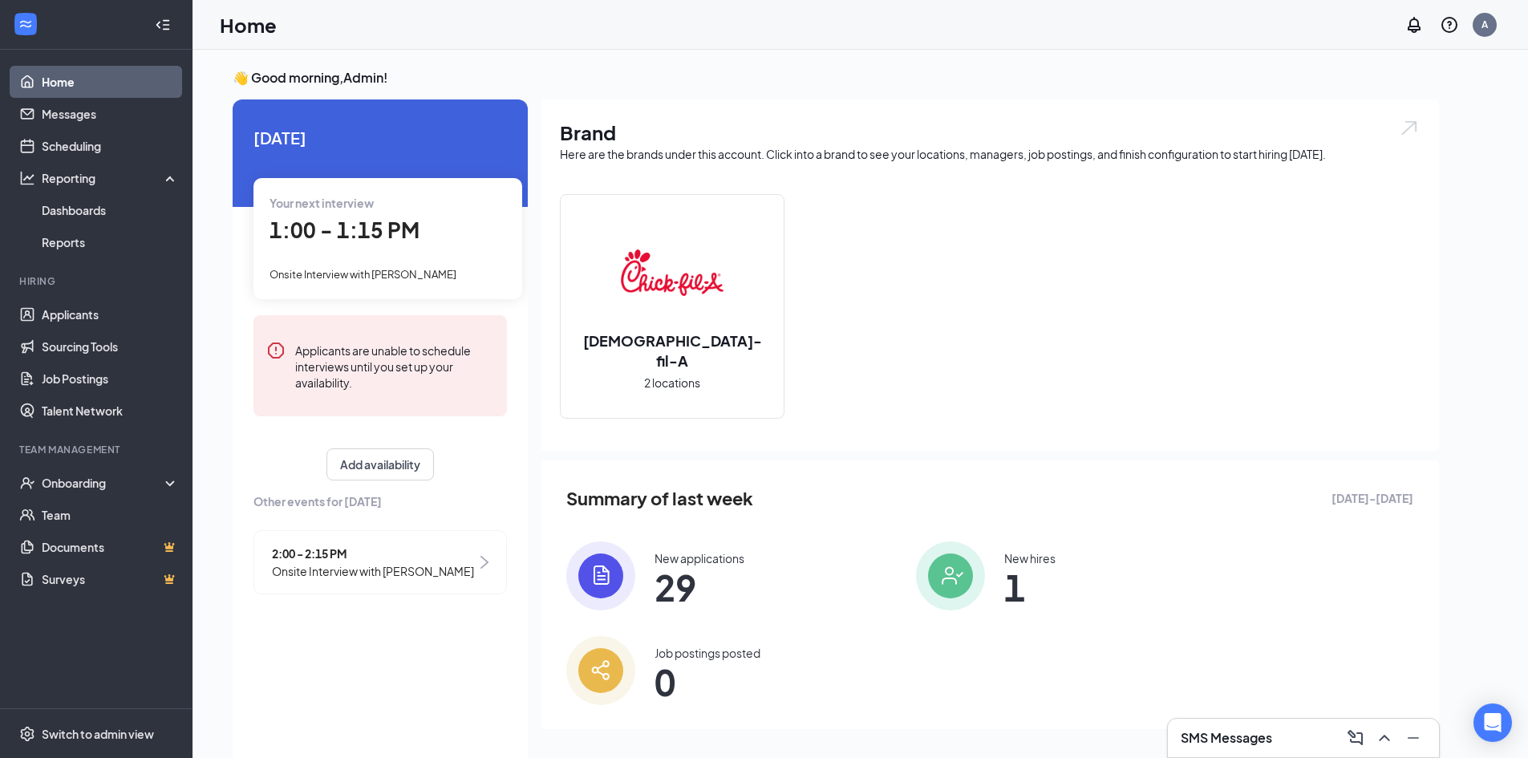
click at [1004, 558] on div "New hires" at bounding box center [1029, 558] width 51 height 16
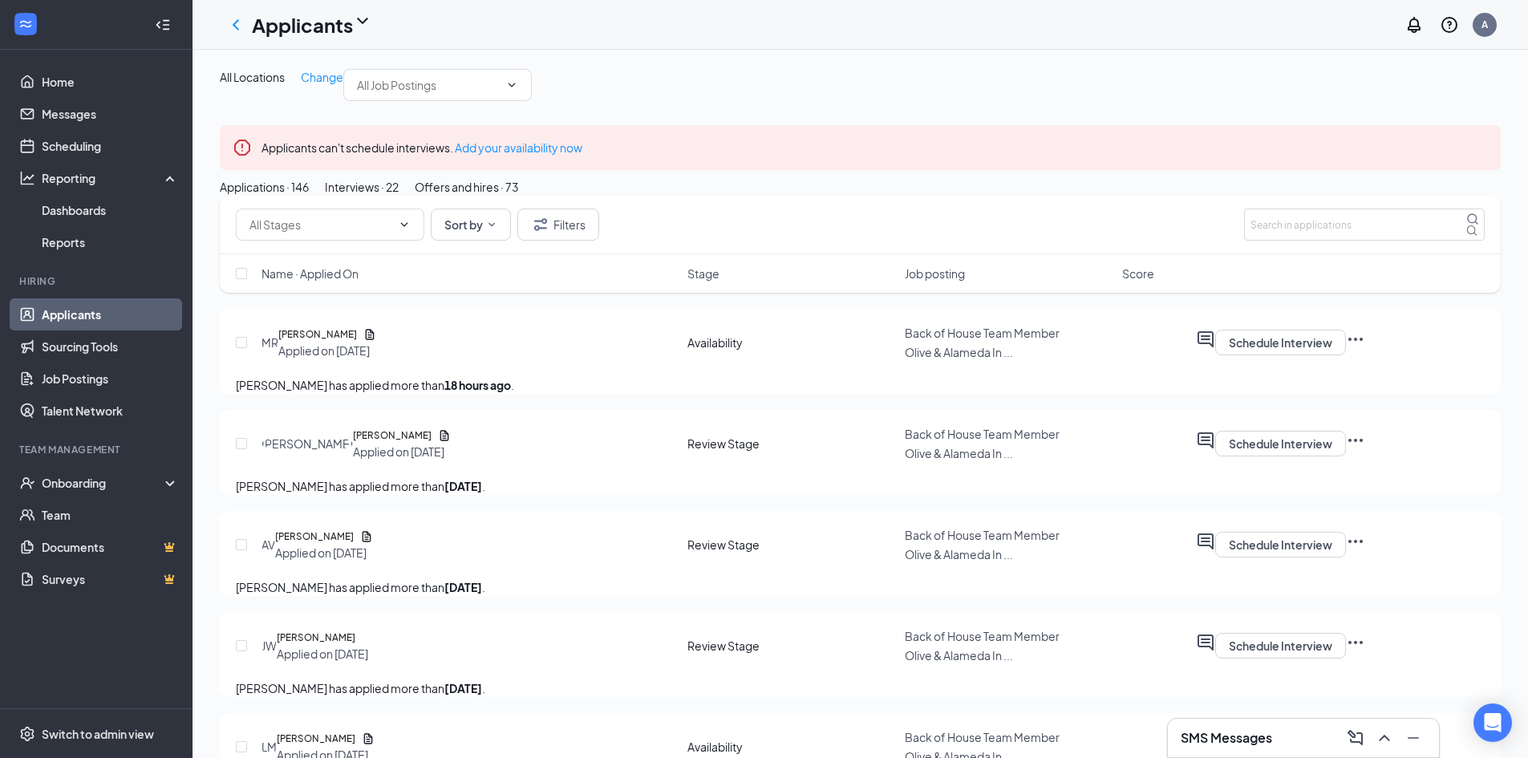
click at [227, 21] on icon "ChevronLeft" at bounding box center [235, 24] width 19 height 19
click at [85, 493] on div "Onboarding" at bounding box center [96, 483] width 193 height 32
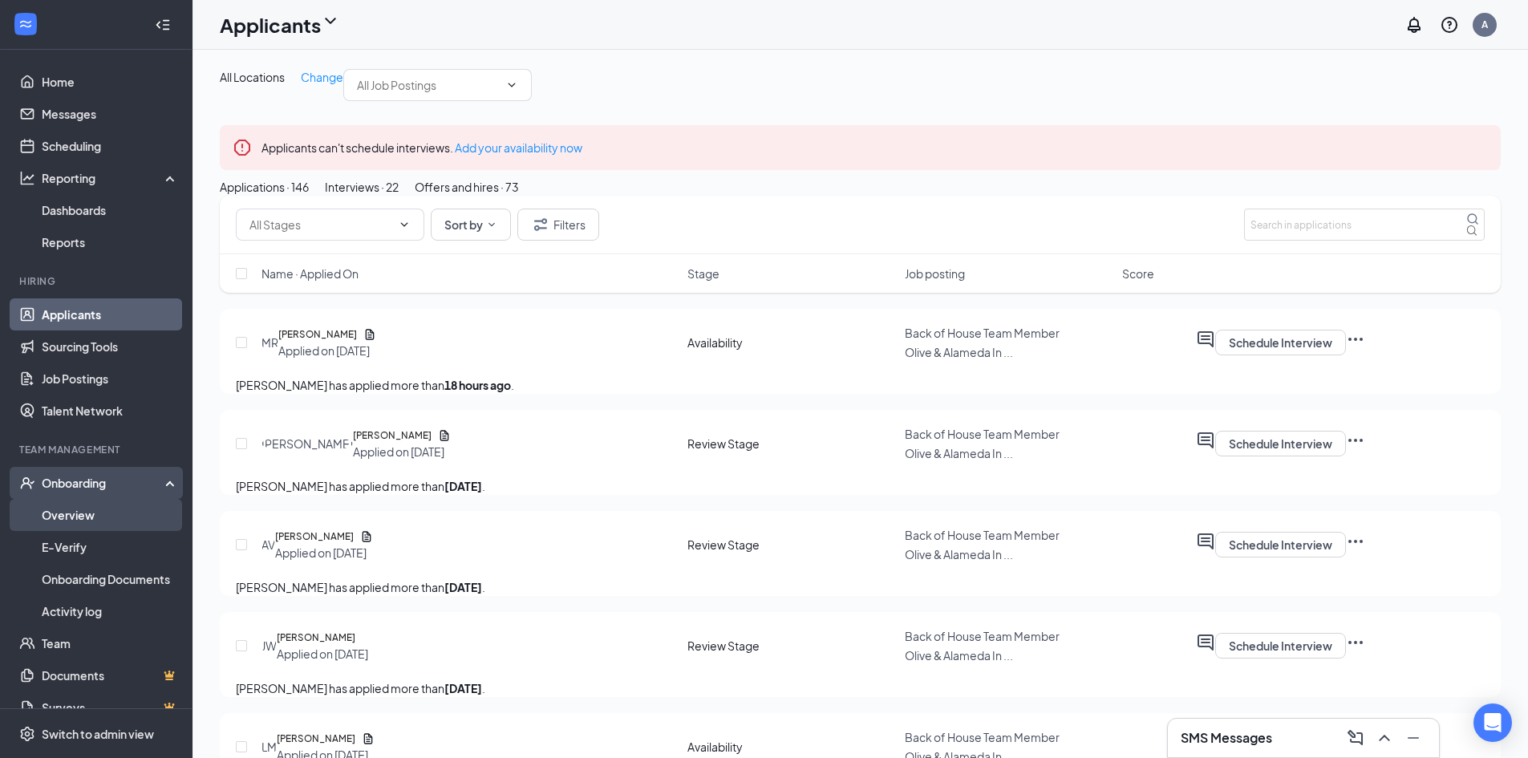
click at [98, 521] on link "Overview" at bounding box center [110, 515] width 137 height 32
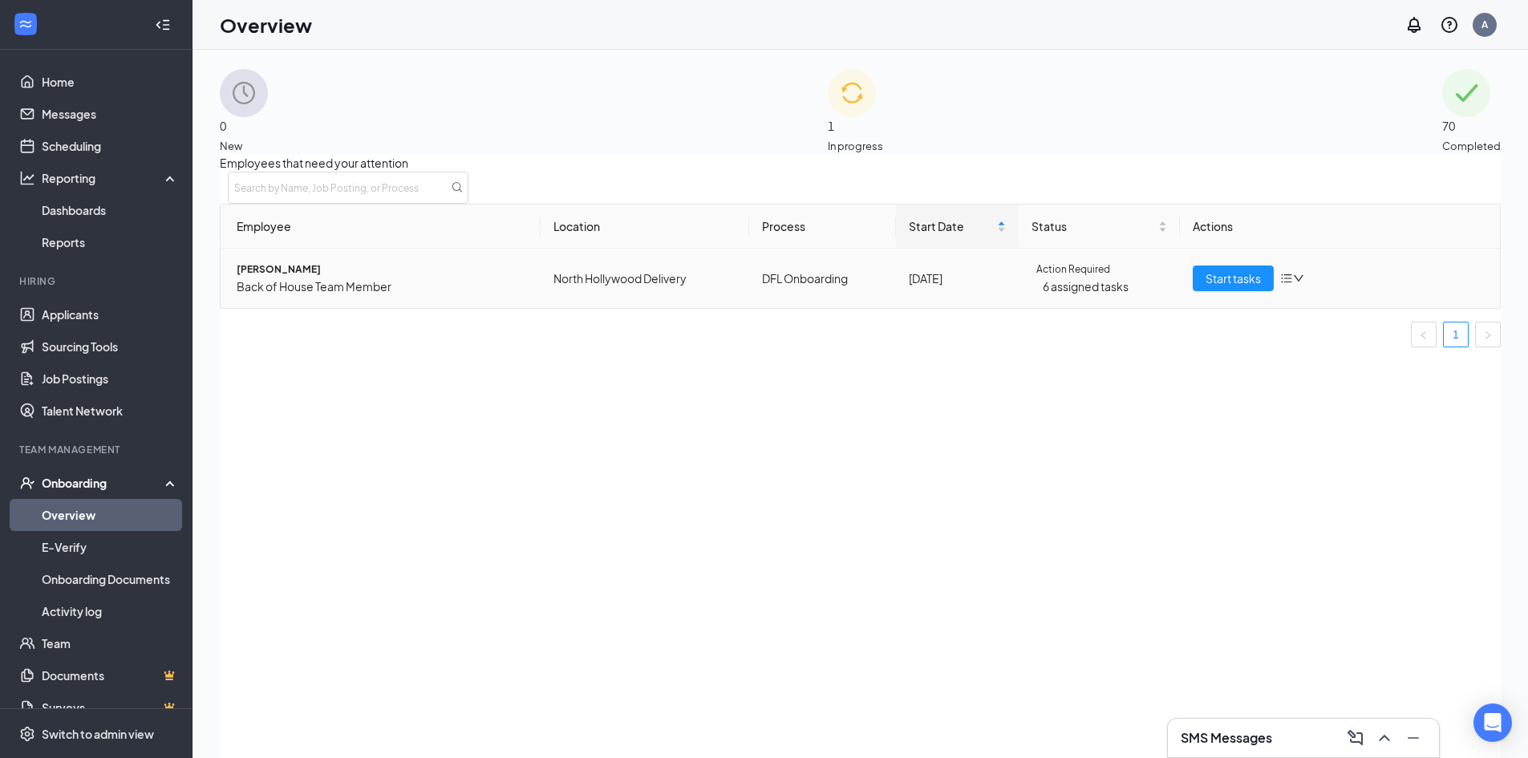
click at [1081, 278] on span "Action Required" at bounding box center [1073, 270] width 74 height 16
click at [1294, 282] on icon "down" at bounding box center [1299, 278] width 10 height 6
click at [1378, 249] on th "Actions" at bounding box center [1340, 227] width 320 height 44
click at [1243, 287] on span "Start tasks" at bounding box center [1233, 279] width 55 height 18
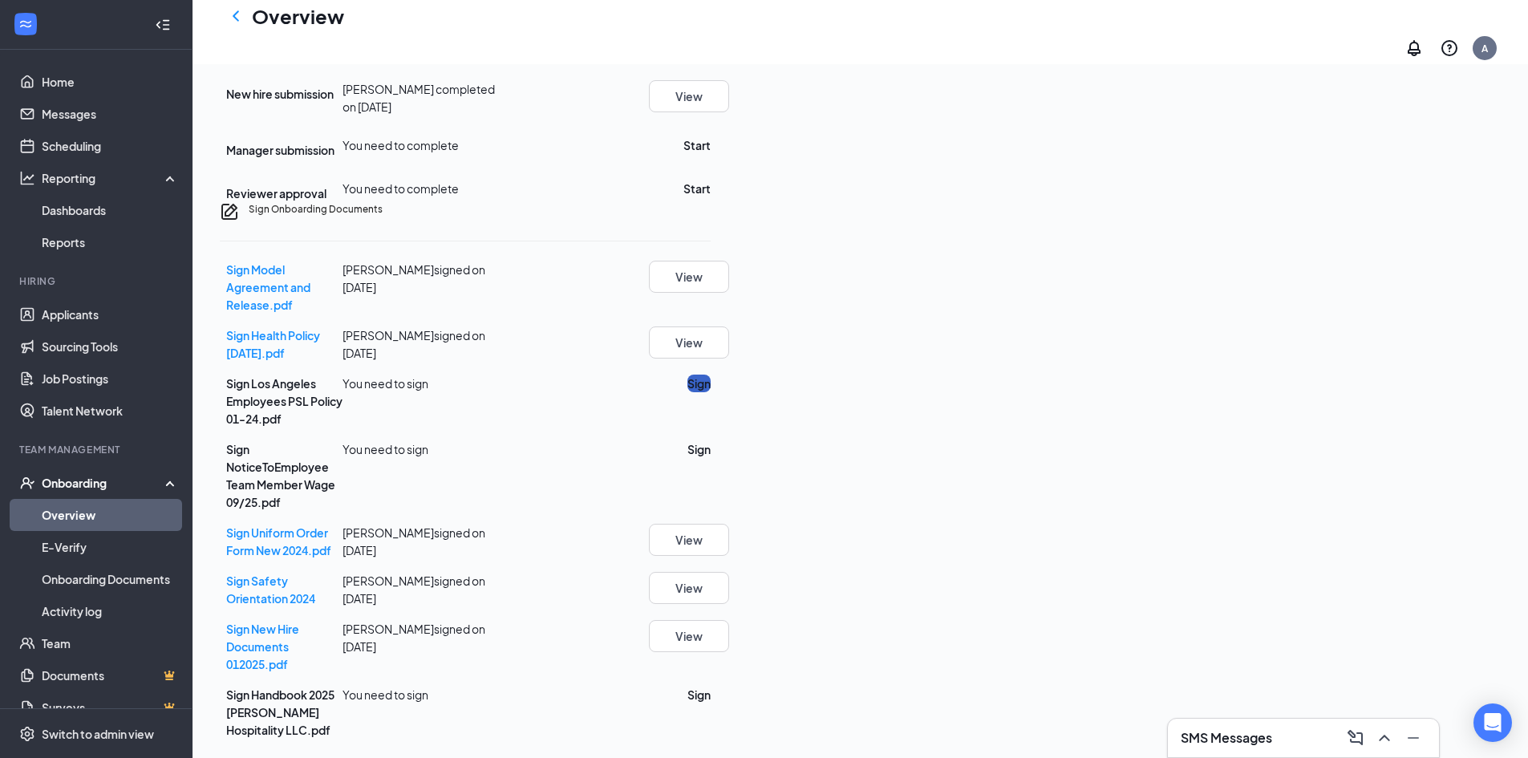
click at [711, 392] on button "Sign" at bounding box center [698, 384] width 23 height 18
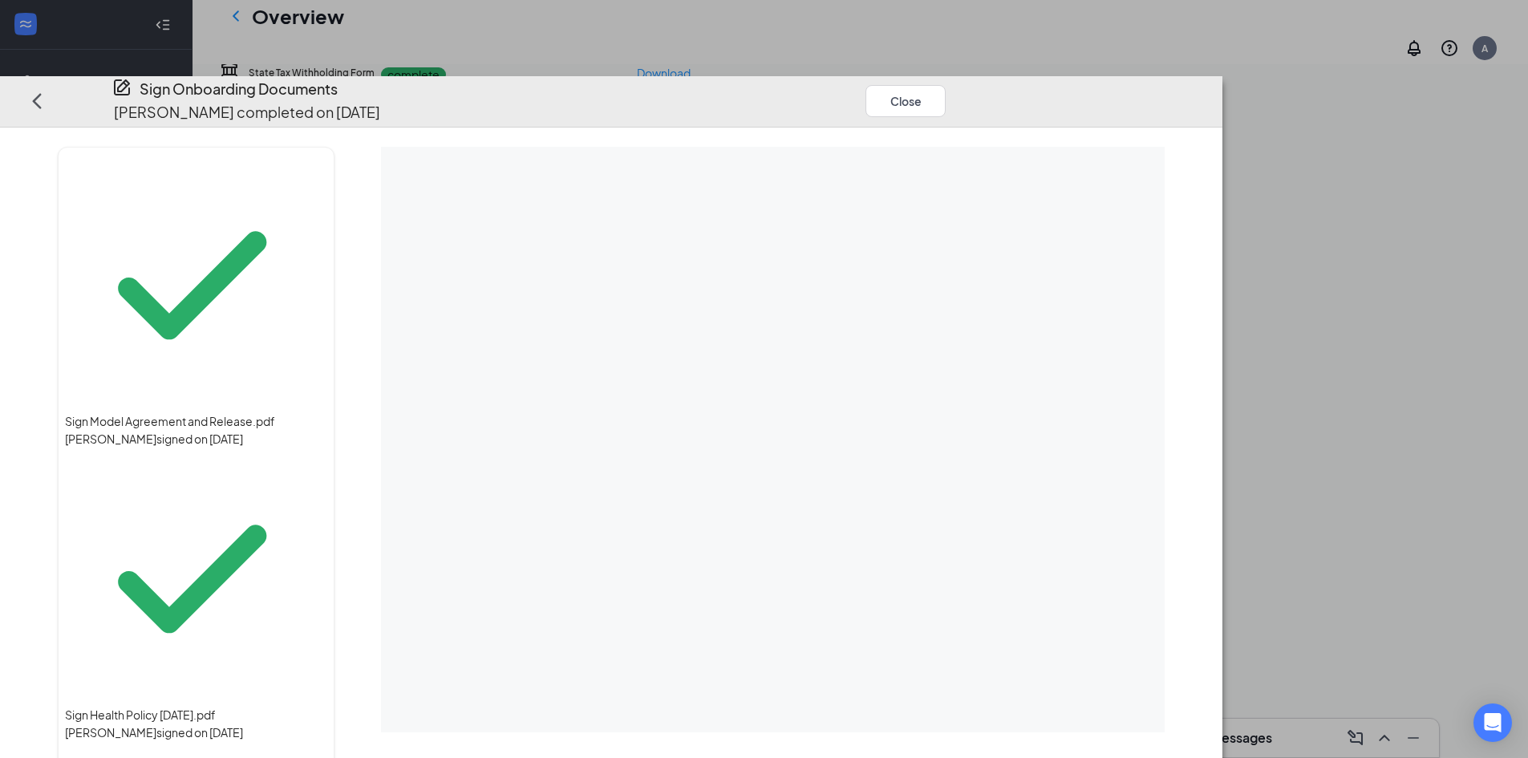
scroll to position [480, 0]
click at [946, 84] on button "Close" at bounding box center [906, 100] width 80 height 32
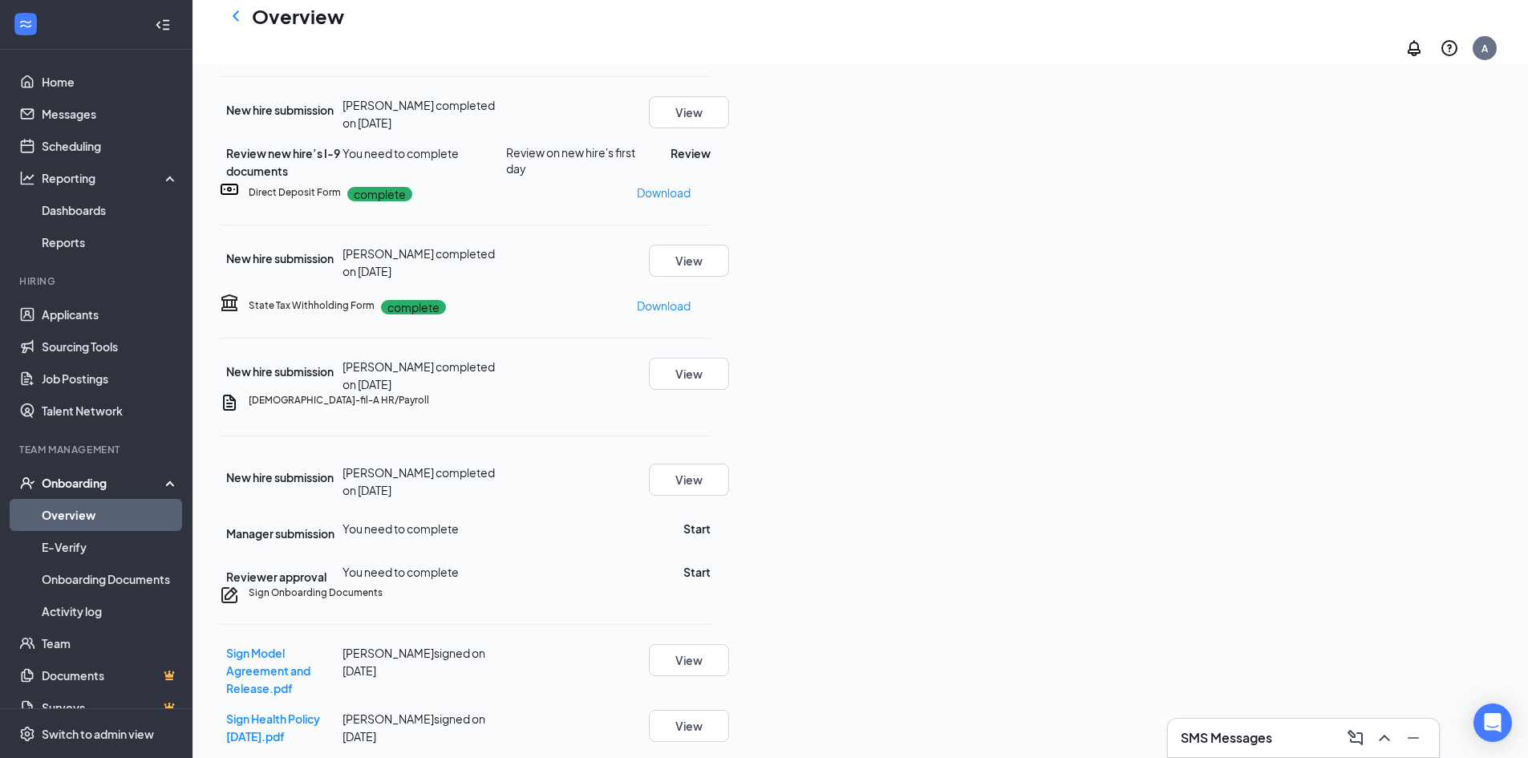
scroll to position [0, 0]
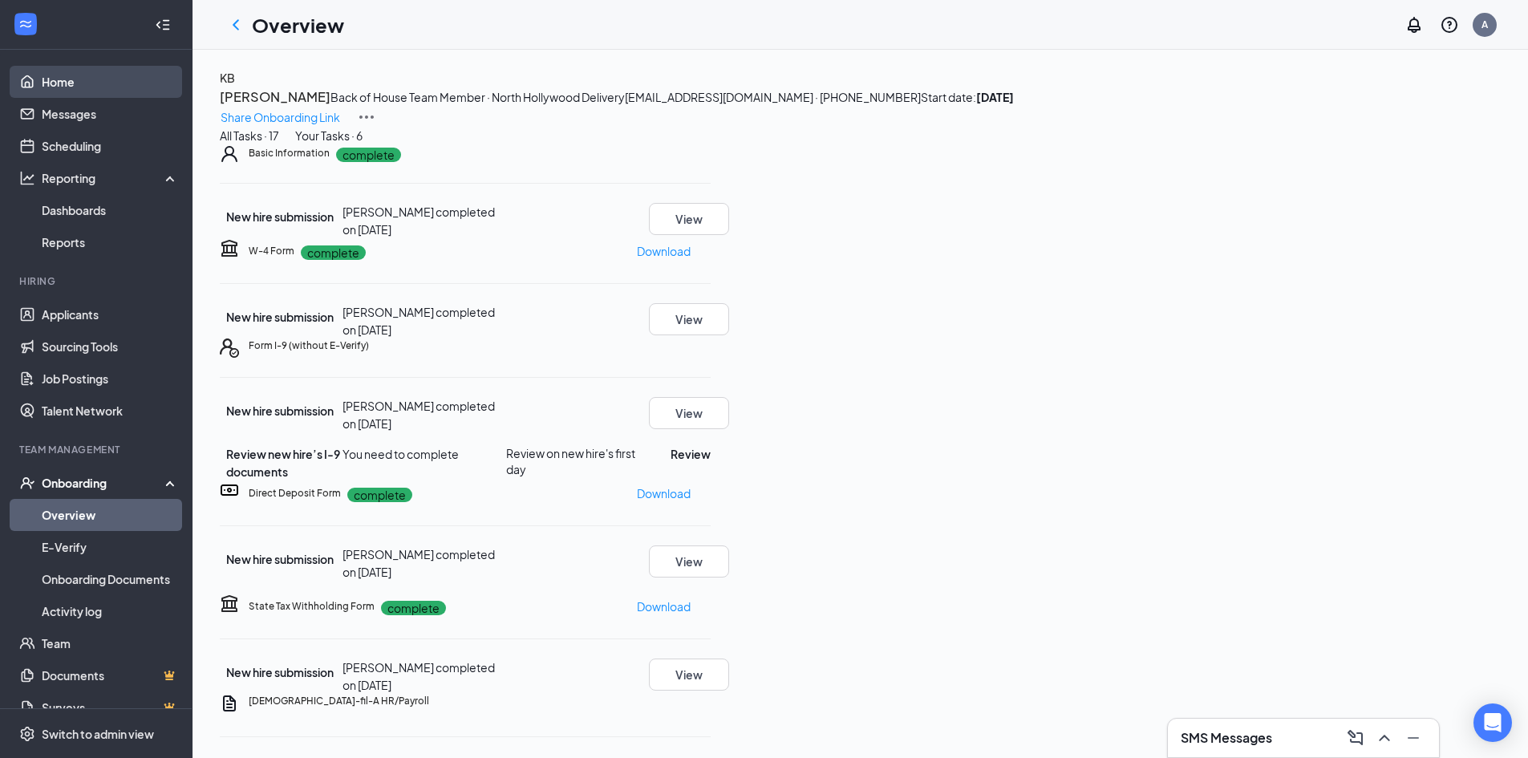
click at [76, 83] on link "Home" at bounding box center [110, 82] width 137 height 32
